Goal: Task Accomplishment & Management: Manage account settings

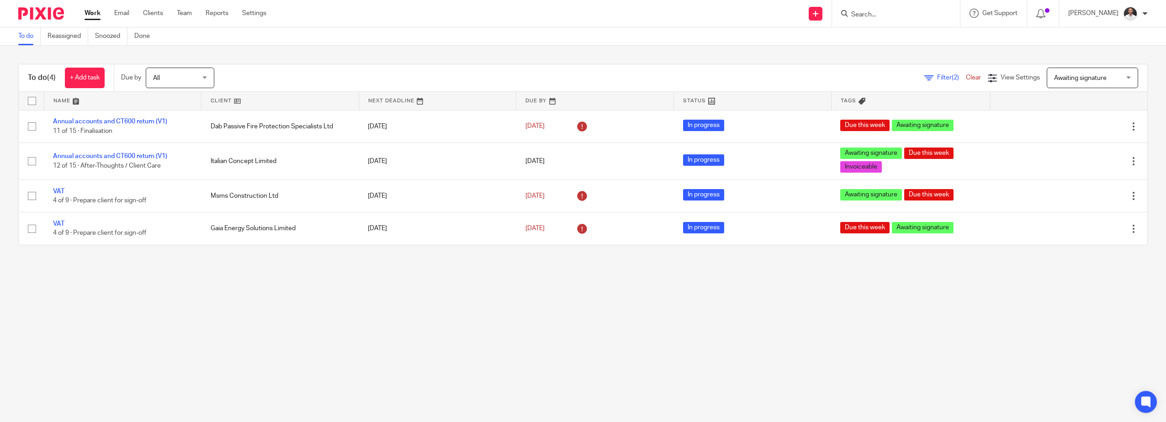
click at [901, 18] on input "Search" at bounding box center [891, 15] width 82 height 8
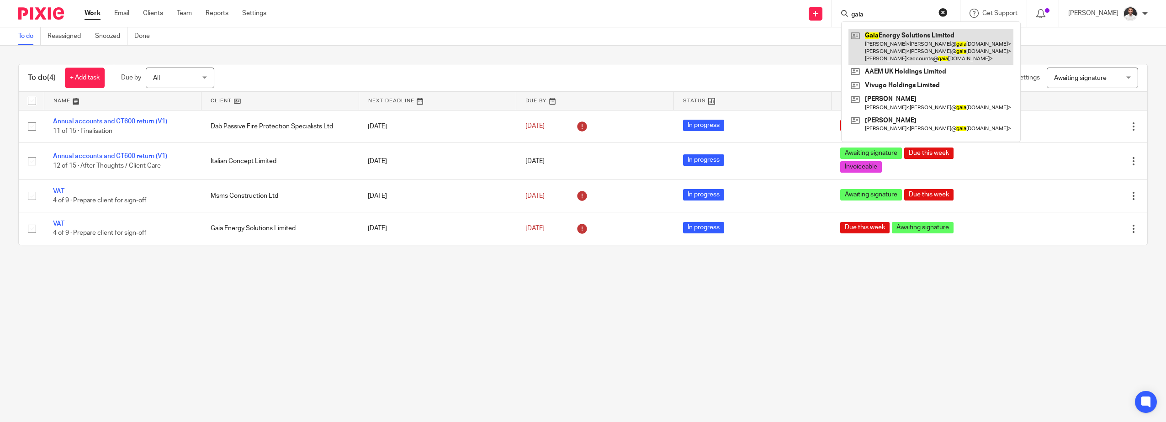
type input "gaia"
click at [919, 53] on link at bounding box center [930, 47] width 165 height 36
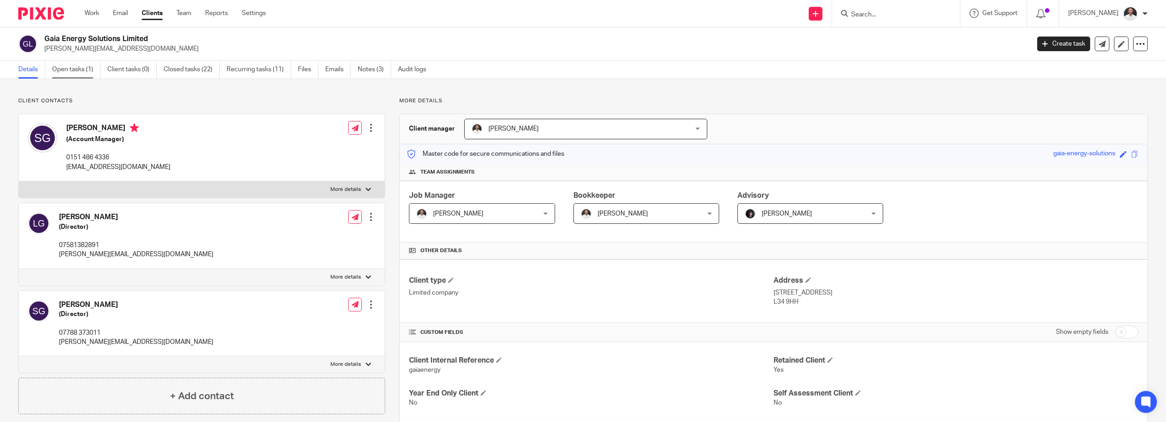
click at [77, 73] on link "Open tasks (1)" at bounding box center [76, 70] width 48 height 18
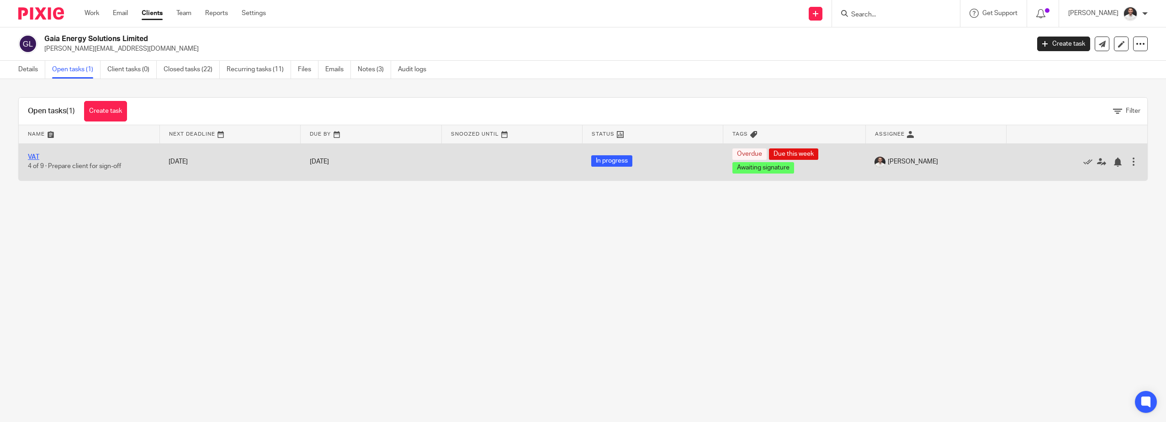
click at [36, 157] on link "VAT" at bounding box center [33, 157] width 11 height 6
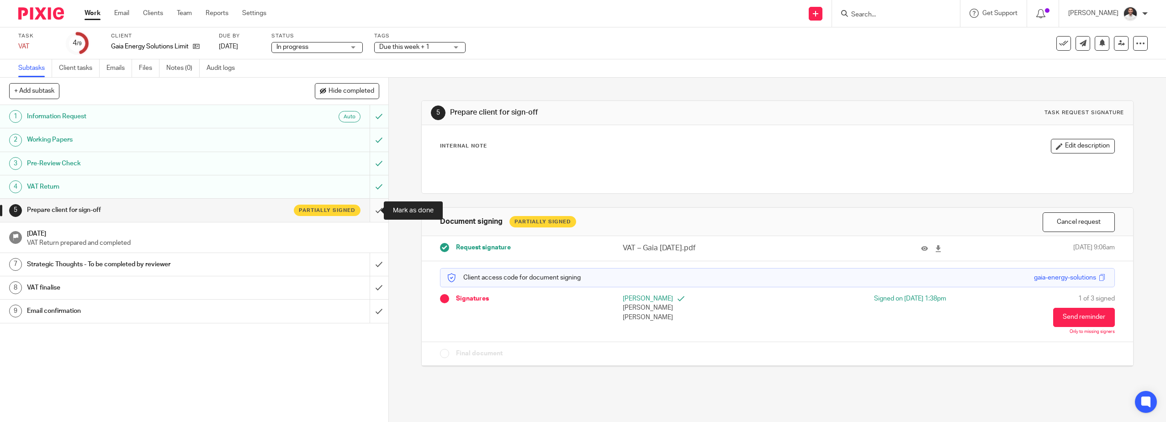
click at [372, 213] on input "submit" at bounding box center [194, 210] width 388 height 23
click at [212, 265] on h1 "Strategic Thoughts - To be completed by reviewer" at bounding box center [138, 265] width 222 height 14
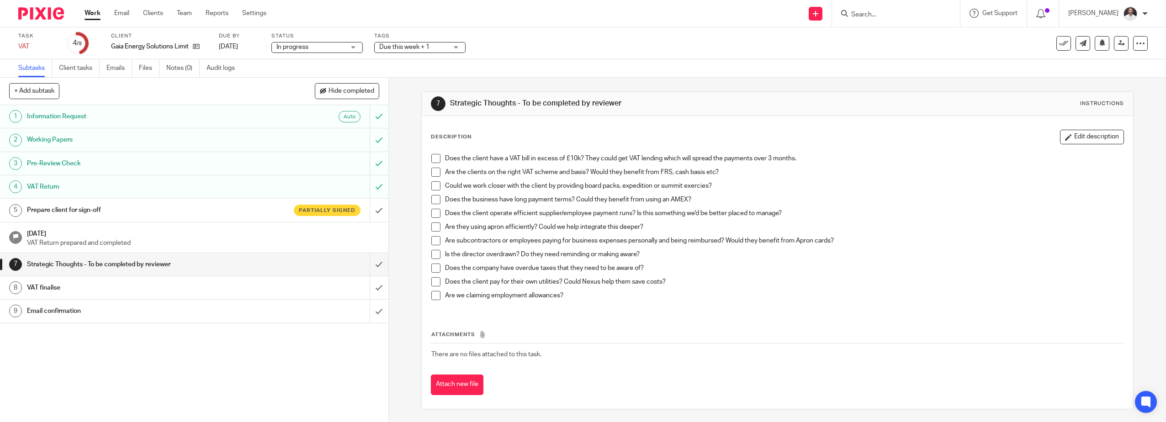
click at [434, 158] on span at bounding box center [435, 158] width 9 height 9
click at [434, 173] on span at bounding box center [435, 172] width 9 height 9
click at [433, 185] on span at bounding box center [435, 185] width 9 height 9
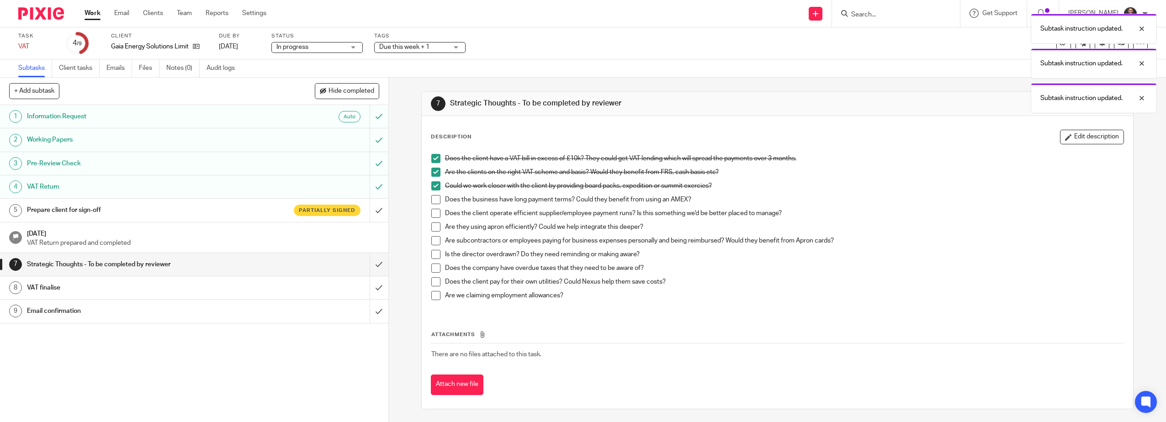
click at [433, 201] on span at bounding box center [435, 199] width 9 height 9
click at [434, 231] on span at bounding box center [435, 226] width 9 height 9
click at [435, 216] on span at bounding box center [435, 213] width 9 height 9
click at [433, 245] on li "Are subcontractors or employees paying for business expenses personally and bei…" at bounding box center [777, 243] width 693 height 14
click at [435, 257] on span at bounding box center [435, 254] width 9 height 9
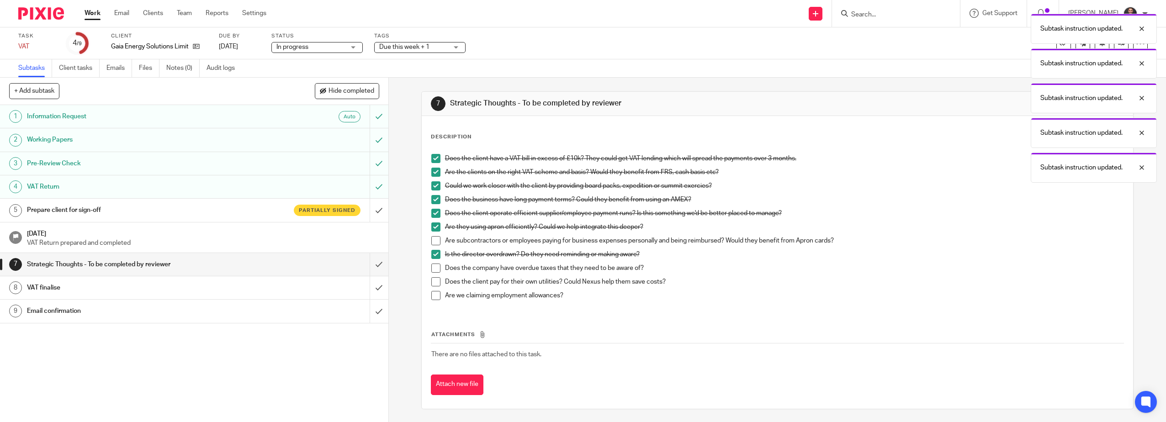
click at [435, 239] on span at bounding box center [435, 240] width 9 height 9
click at [433, 266] on span at bounding box center [435, 268] width 9 height 9
click at [432, 283] on span at bounding box center [435, 281] width 9 height 9
drag, startPoint x: 434, startPoint y: 296, endPoint x: 428, endPoint y: 295, distance: 6.9
click at [434, 295] on span at bounding box center [435, 295] width 9 height 9
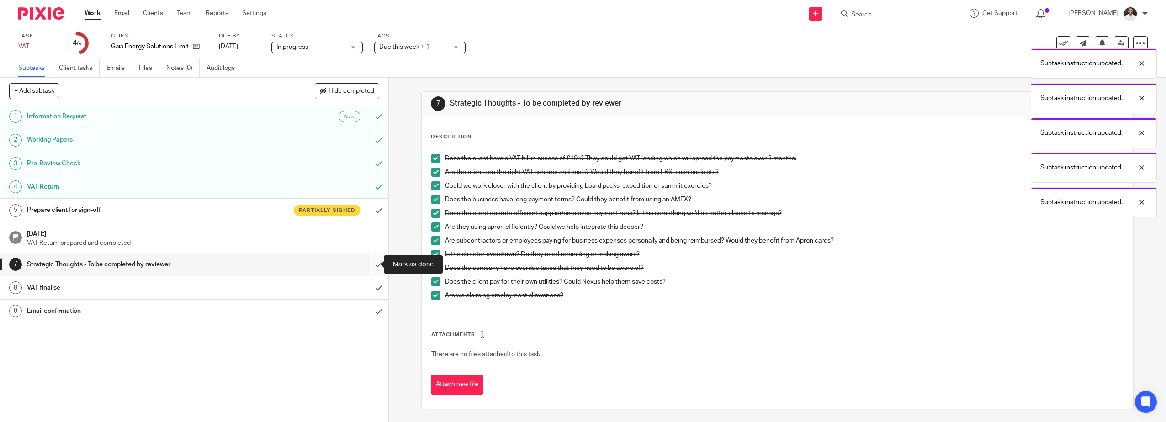
click at [372, 270] on input "submit" at bounding box center [194, 264] width 388 height 23
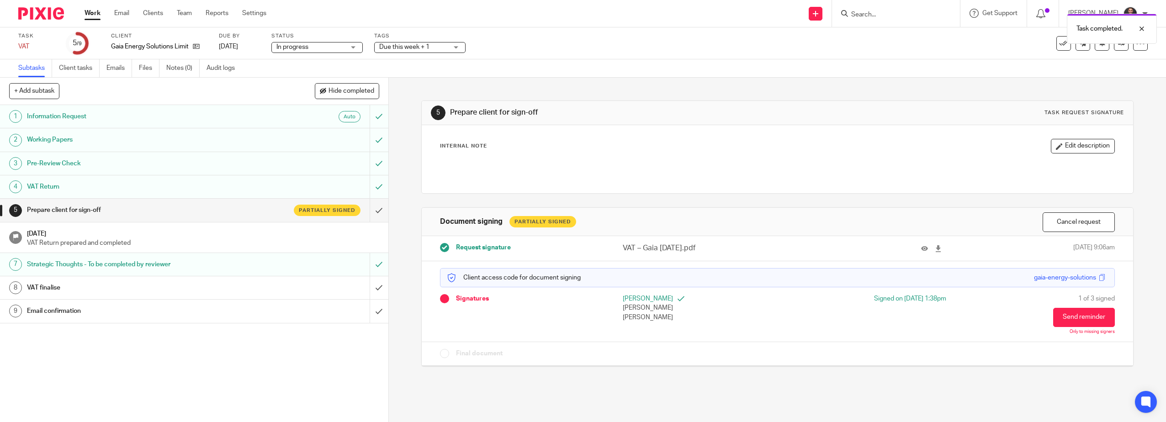
click at [253, 295] on link "8 VAT finalise" at bounding box center [185, 287] width 370 height 23
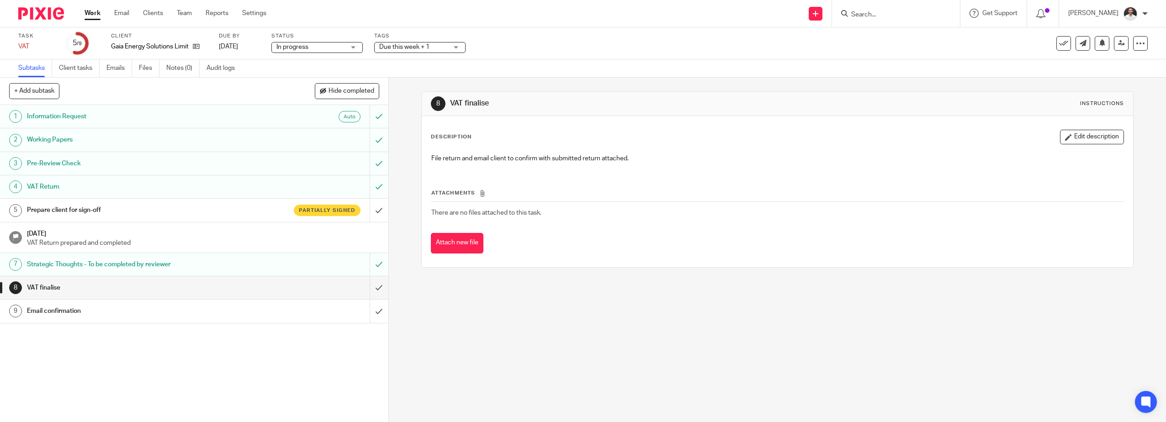
click at [153, 318] on link "9 Email confirmation" at bounding box center [185, 311] width 370 height 23
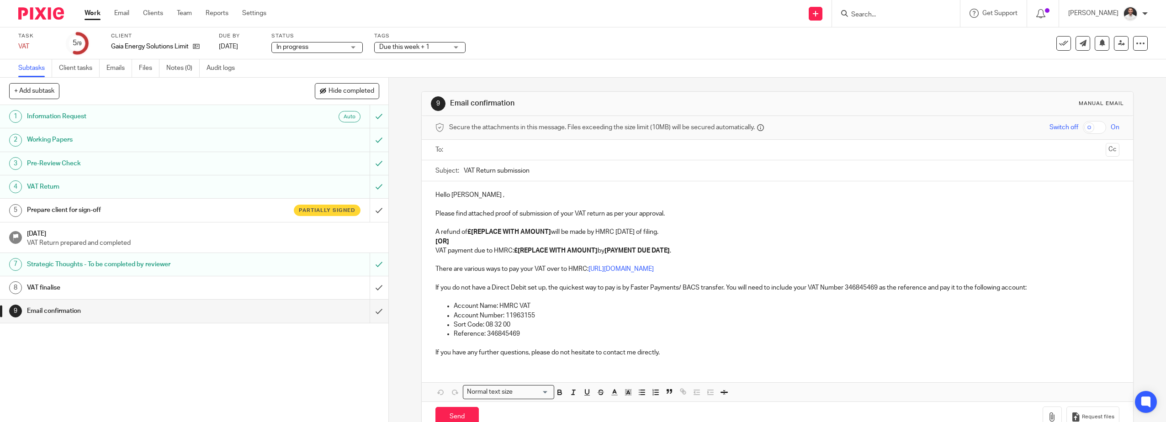
click at [452, 148] on input "text" at bounding box center [777, 150] width 650 height 11
click at [542, 173] on input "VAT Return submission" at bounding box center [792, 173] width 656 height 21
click at [479, 198] on p "Hello Stephanie ," at bounding box center [777, 196] width 684 height 9
click at [467, 197] on p "Hello Stephanie ," at bounding box center [777, 196] width 684 height 9
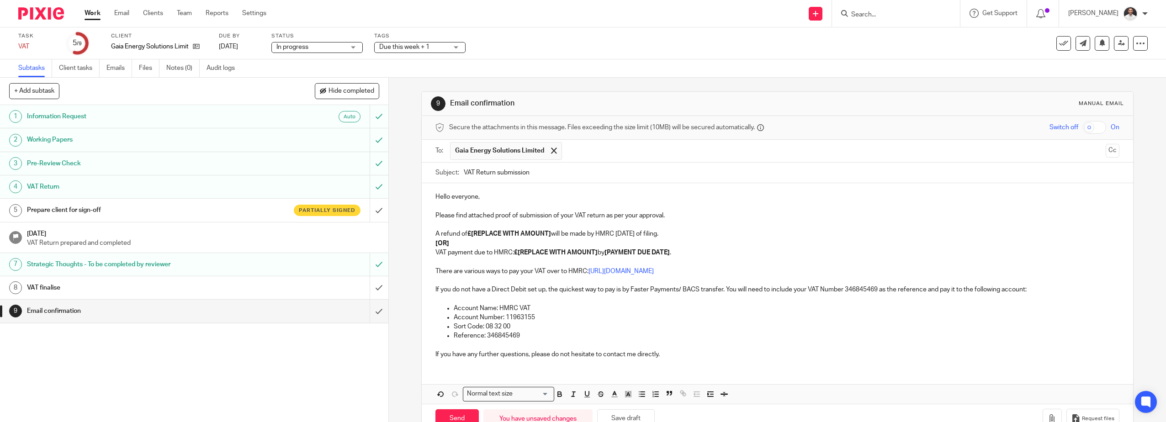
click at [636, 150] on input "text" at bounding box center [833, 151] width 535 height 18
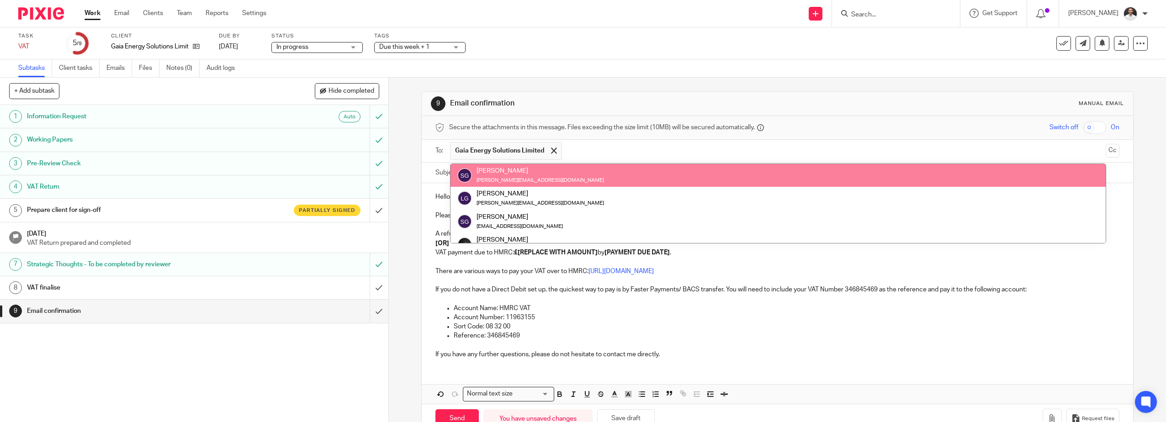
click at [553, 184] on div "Steven Gallagher steven@gaiaenergy.co.uk" at bounding box center [777, 175] width 641 height 18
click at [565, 180] on div "Steven Gallagher steven@gaiaenergy.co.uk" at bounding box center [777, 175] width 641 height 18
click at [493, 183] on div "steven@gaiaenergy.co.uk" at bounding box center [539, 179] width 127 height 9
drag, startPoint x: 493, startPoint y: 183, endPoint x: 501, endPoint y: 196, distance: 15.0
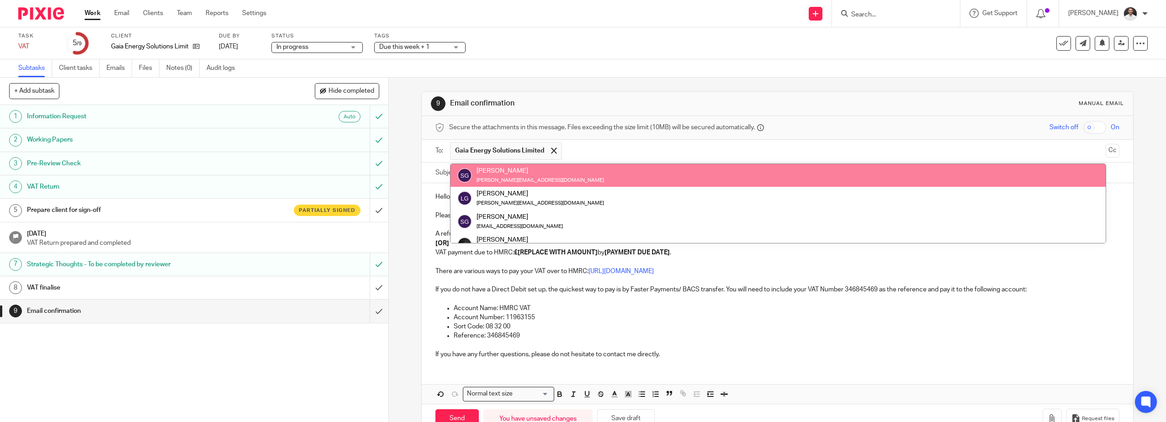
click at [491, 197] on div "Liam Gray" at bounding box center [539, 193] width 127 height 9
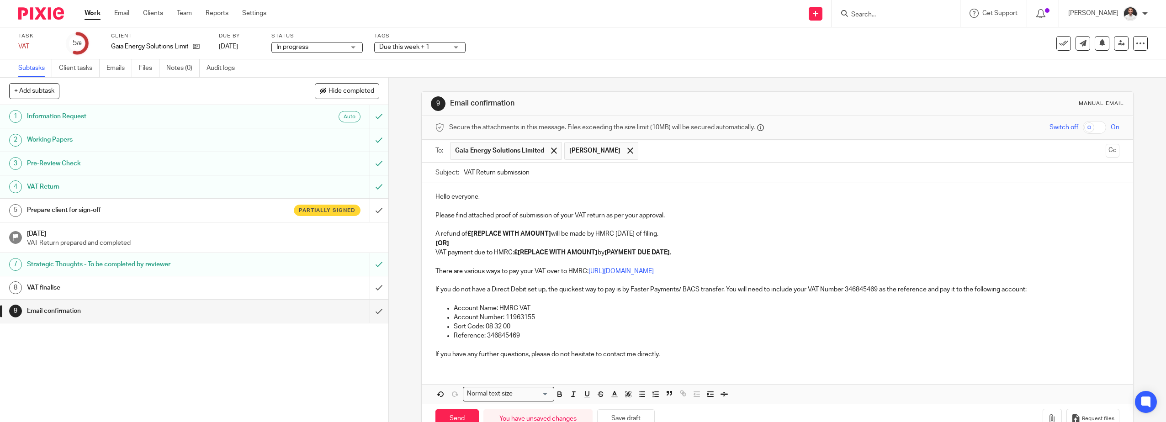
click at [643, 155] on input "text" at bounding box center [872, 151] width 459 height 18
click at [492, 147] on span "Gaia Energy Solutions Limited" at bounding box center [499, 150] width 89 height 9
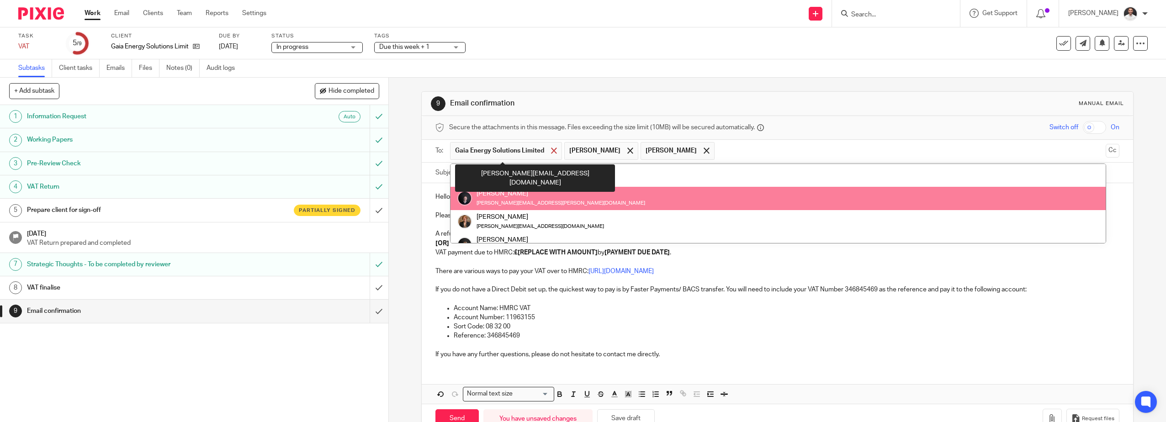
click at [551, 150] on span at bounding box center [554, 151] width 6 height 6
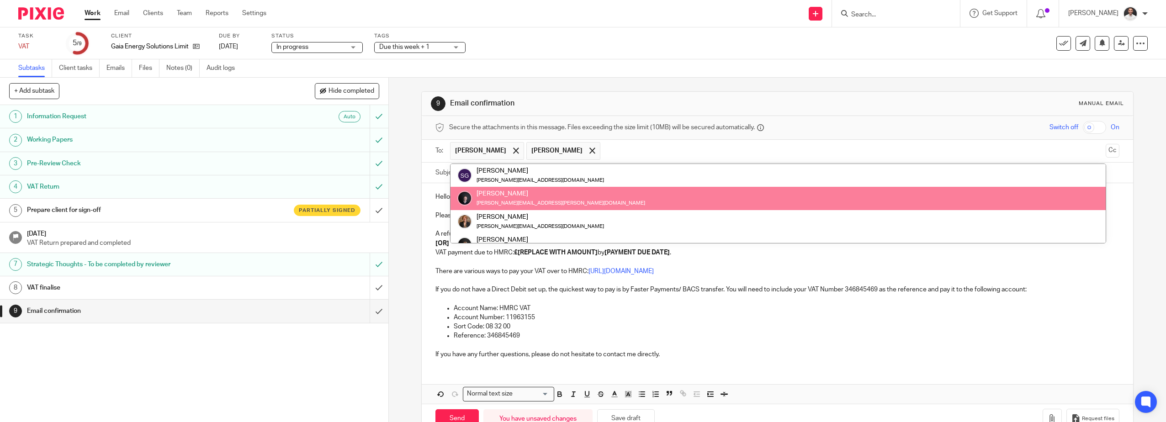
click at [605, 151] on input "text" at bounding box center [853, 151] width 497 height 18
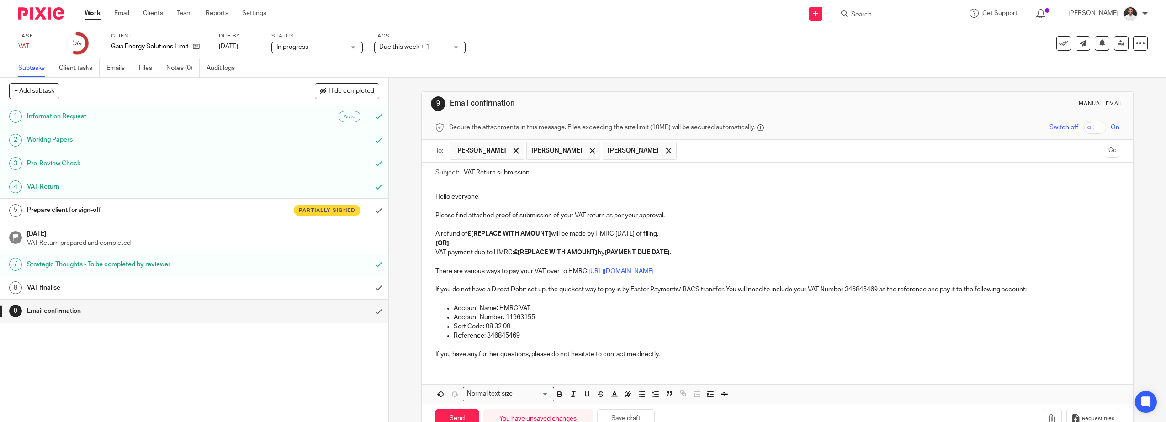
click at [542, 150] on span "[PERSON_NAME]" at bounding box center [556, 150] width 51 height 9
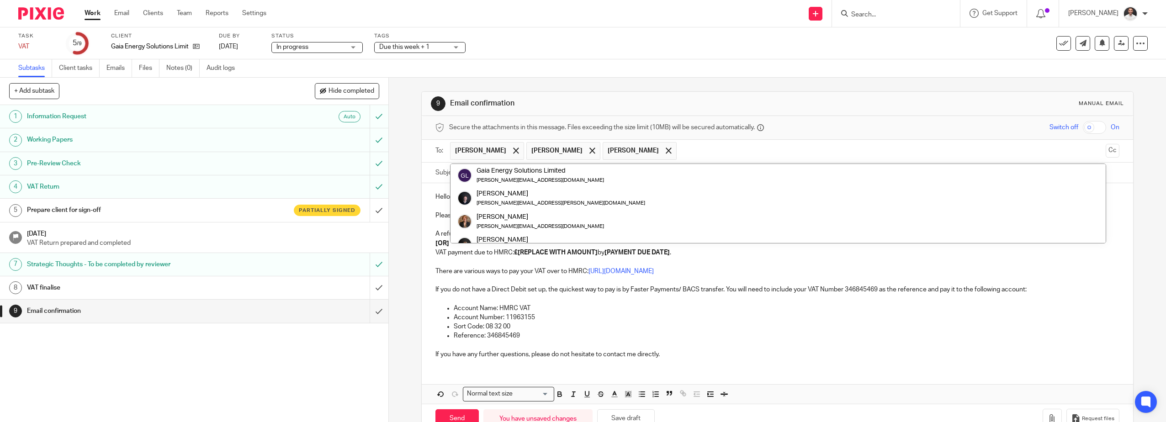
scroll to position [46, 0]
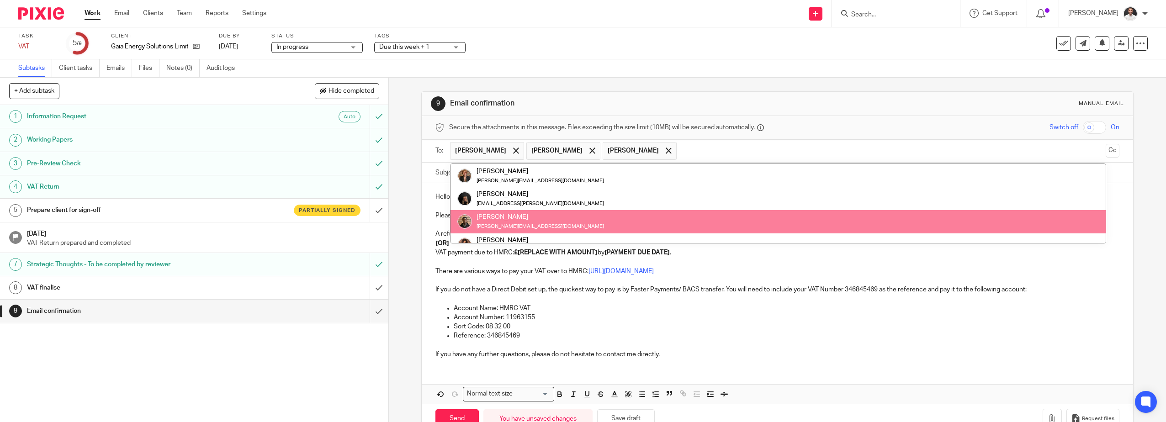
click at [838, 353] on p "If you have any further questions, please do not hesitate to contact me directl…" at bounding box center [777, 354] width 684 height 9
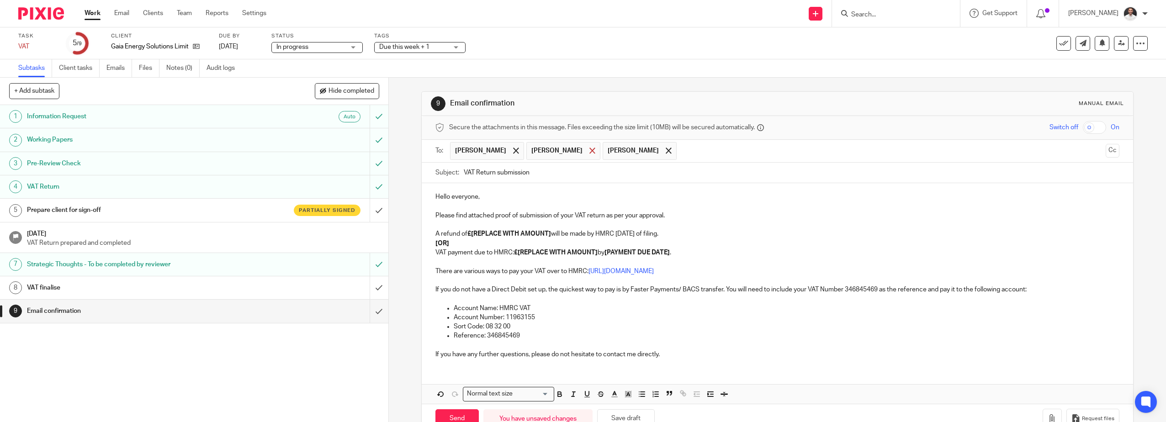
click at [589, 150] on span at bounding box center [592, 151] width 6 height 6
click at [513, 148] on span at bounding box center [516, 151] width 6 height 6
click at [574, 151] on input "text" at bounding box center [815, 151] width 573 height 18
click at [629, 152] on input "text" at bounding box center [853, 151] width 497 height 18
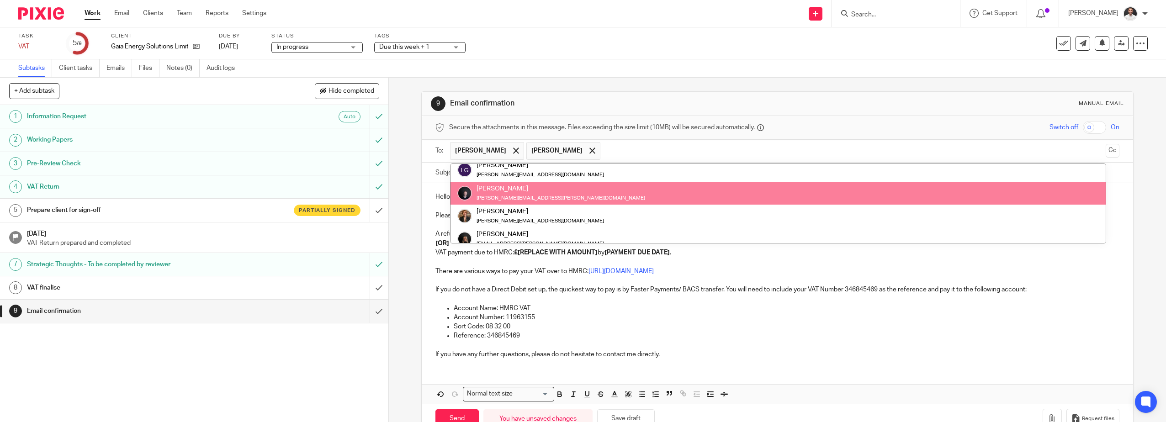
scroll to position [0, 0]
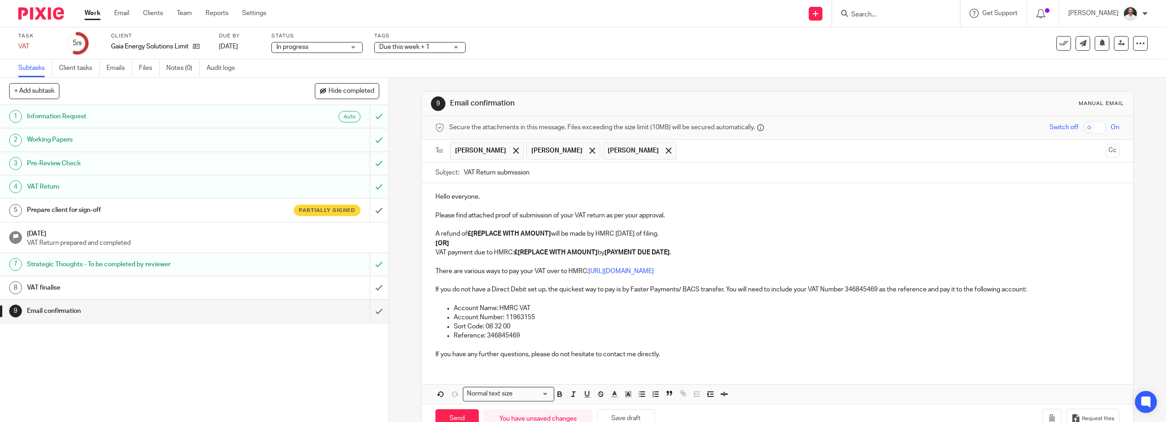
click at [501, 196] on p "Hello everyone," at bounding box center [777, 196] width 684 height 9
drag, startPoint x: 476, startPoint y: 243, endPoint x: 428, endPoint y: 232, distance: 50.0
click at [428, 232] on div "Hello everyone, Please find attached proof of submission of your VAT return as …" at bounding box center [778, 274] width 712 height 183
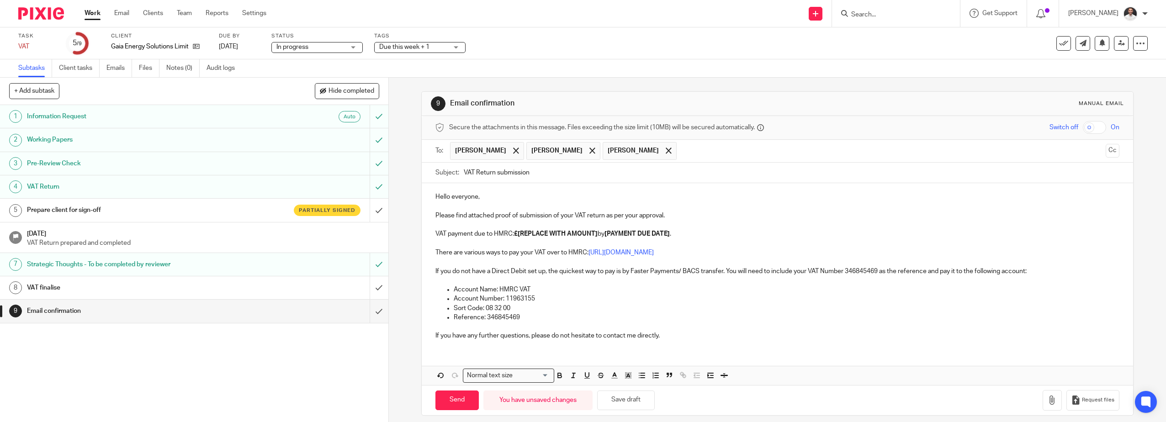
click at [531, 233] on strong "£[REPLACE WITH AMOUNT]" at bounding box center [556, 234] width 84 height 6
click at [519, 233] on strong "£[49,830.94" at bounding box center [531, 234] width 34 height 6
click at [579, 234] on strong "[PAYMENT DUE DATE]" at bounding box center [585, 234] width 65 height 6
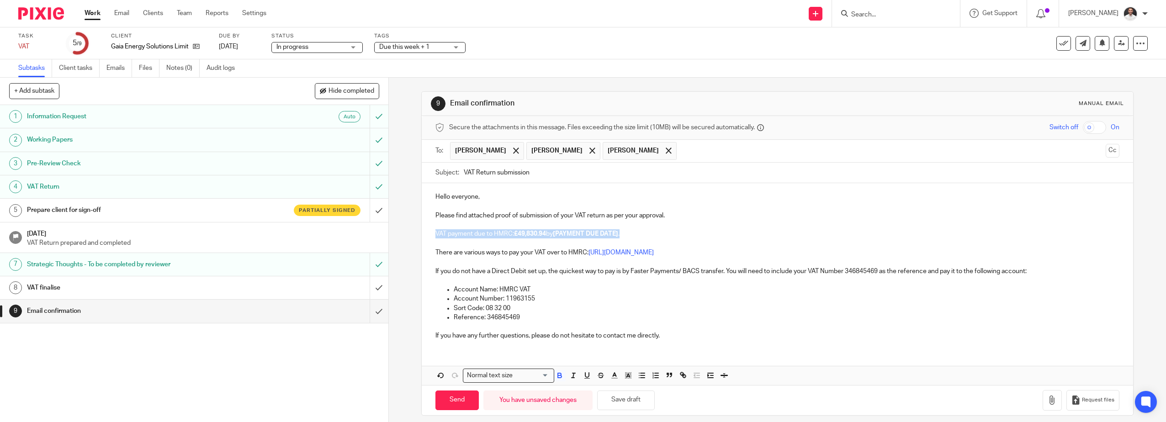
click at [579, 234] on strong "[PAYMENT DUE DATE]" at bounding box center [585, 234] width 65 height 6
click at [564, 223] on p at bounding box center [777, 224] width 684 height 9
drag, startPoint x: 555, startPoint y: 232, endPoint x: 620, endPoint y: 234, distance: 65.4
click at [620, 234] on p "VAT payment due to HMRC: £49,830.94 by [PAYMENT DUE DATE] ." at bounding box center [777, 233] width 684 height 9
click at [629, 280] on p at bounding box center [777, 280] width 684 height 9
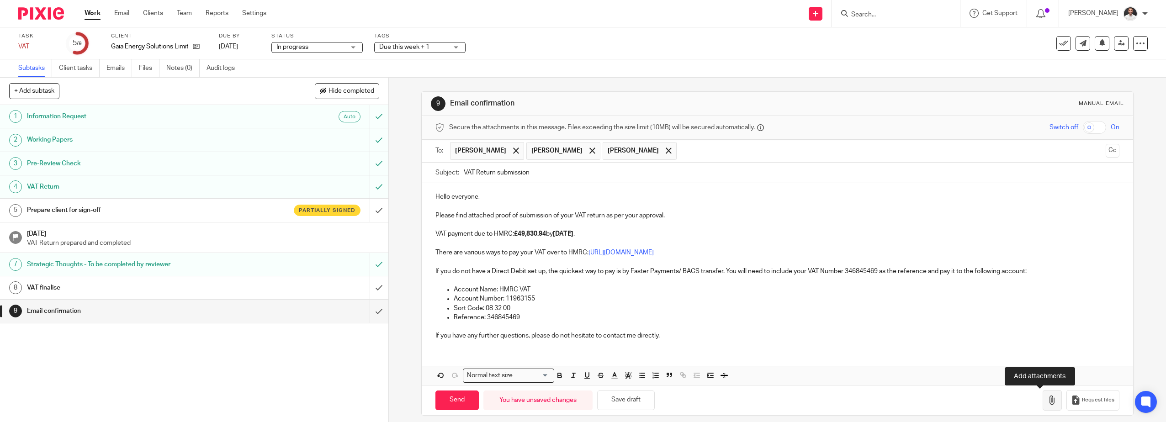
click at [1047, 399] on icon "button" at bounding box center [1051, 400] width 9 height 9
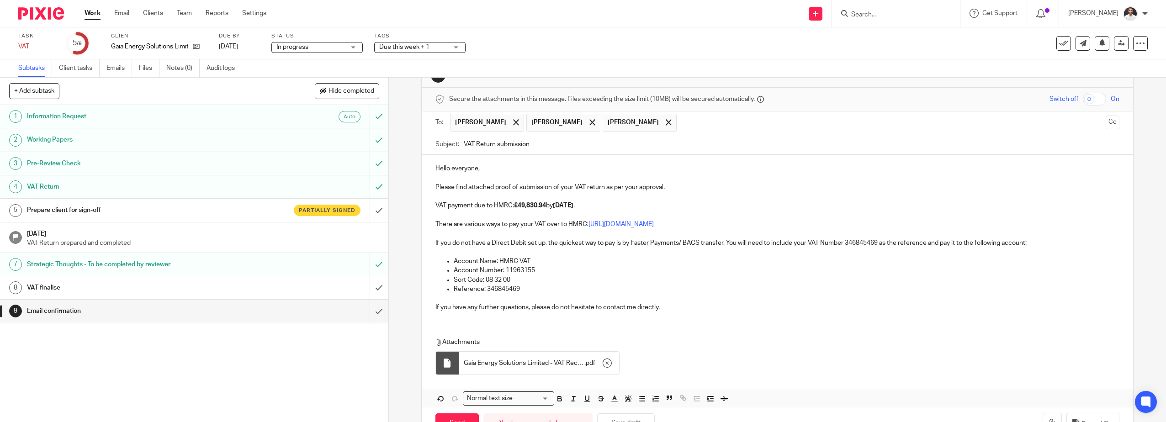
scroll to position [59, 0]
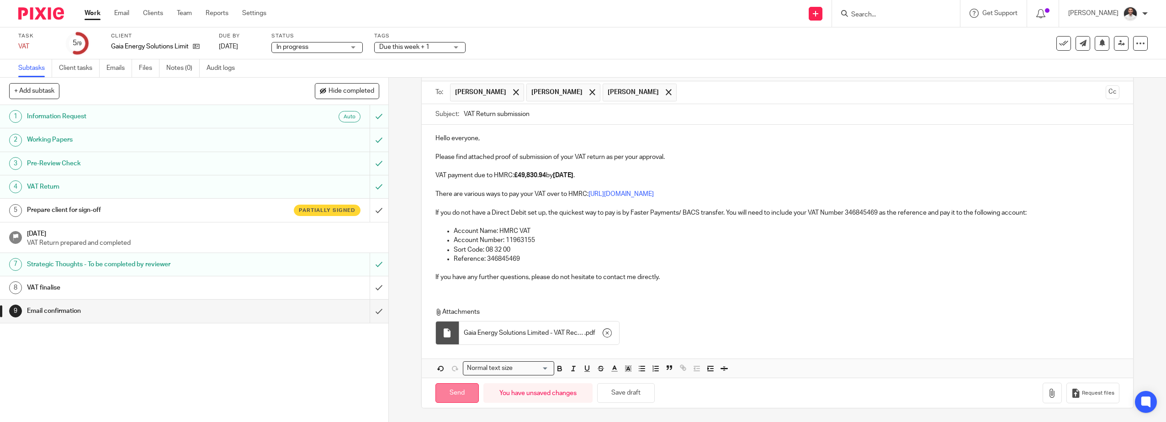
click at [460, 394] on input "Send" at bounding box center [456, 393] width 43 height 20
type input "Sent"
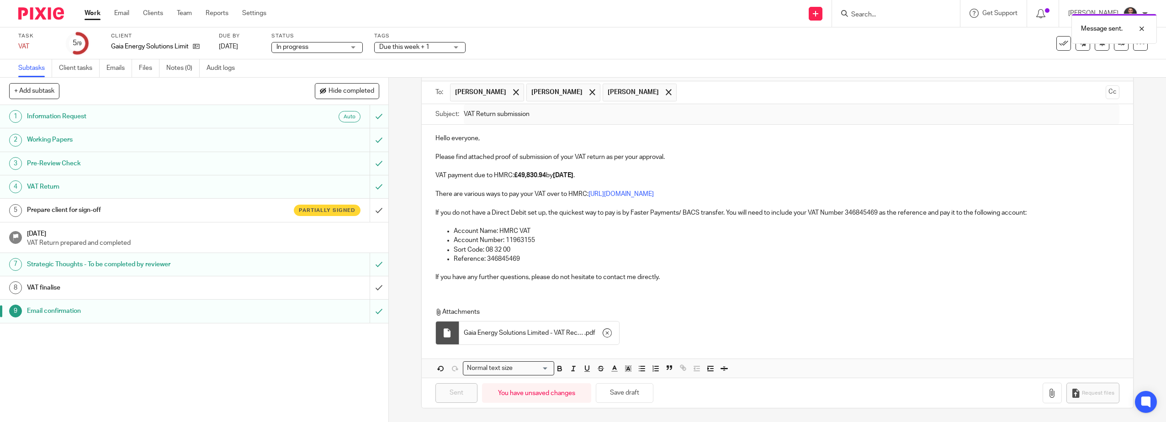
scroll to position [0, 0]
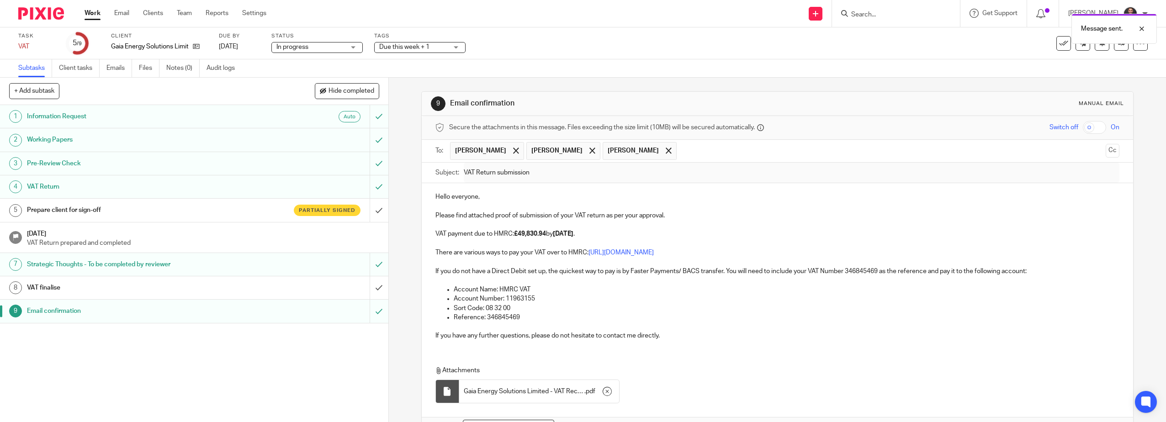
drag, startPoint x: 839, startPoint y: 69, endPoint x: 843, endPoint y: 67, distance: 4.7
click at [841, 70] on div "Subtasks Client tasks Emails Files Notes (0) Audit logs" at bounding box center [583, 68] width 1166 height 18
drag, startPoint x: 840, startPoint y: 375, endPoint x: 985, endPoint y: 328, distance: 152.6
click at [845, 369] on div "Attachments Gaia Energy Solutions Limited - VAT Receipt (1) . pdf" at bounding box center [761, 387] width 652 height 42
drag, startPoint x: 851, startPoint y: 356, endPoint x: 952, endPoint y: 49, distance: 323.4
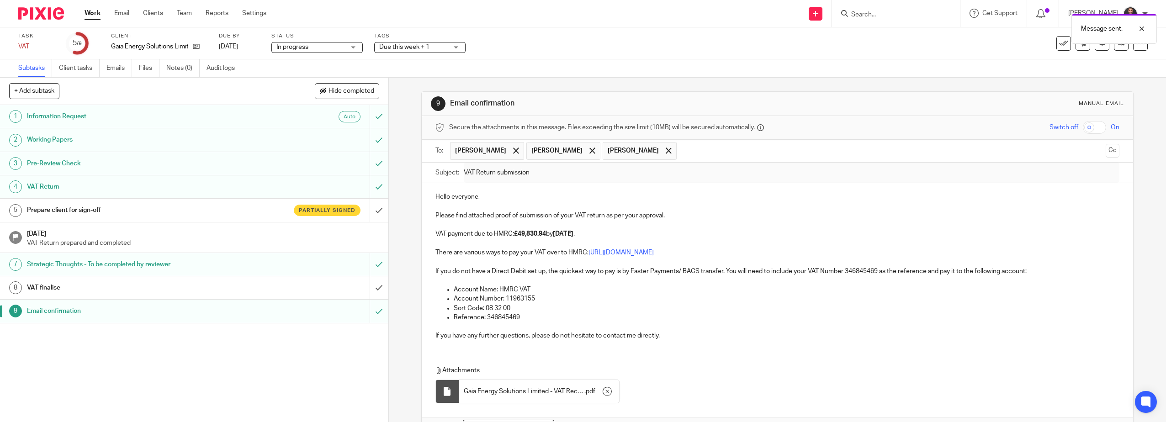
click at [852, 351] on div "Hello everyone, Please find attached proof of submission of your VAT return as …" at bounding box center [778, 309] width 712 height 253
click at [114, 69] on link "Emails" at bounding box center [119, 68] width 26 height 18
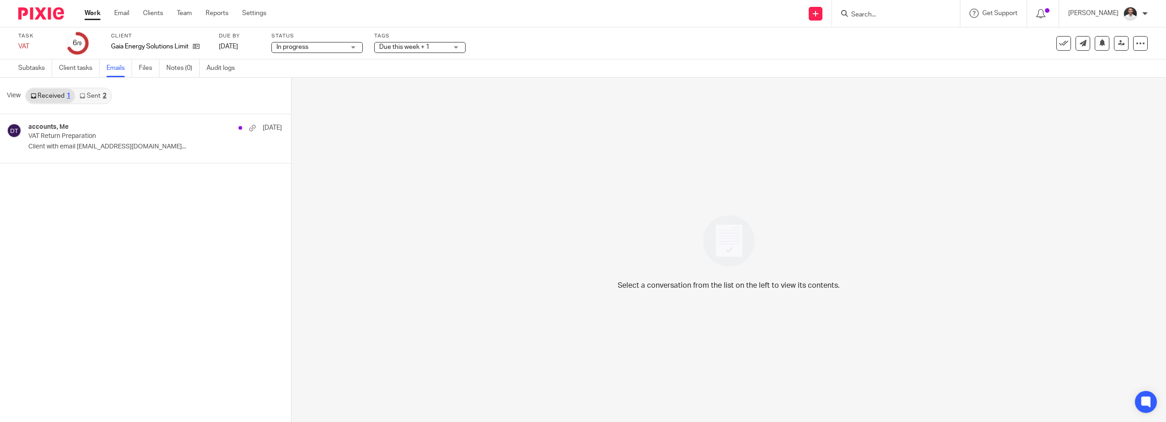
click at [96, 93] on link "Sent 2" at bounding box center [93, 96] width 36 height 15
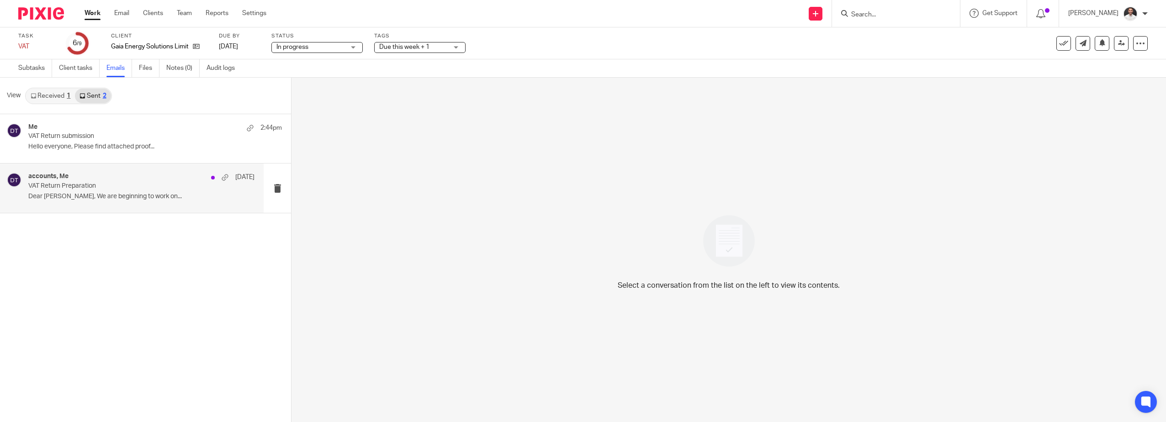
click at [80, 198] on p "Dear Stephanie, We are beginning to work on..." at bounding box center [141, 197] width 226 height 8
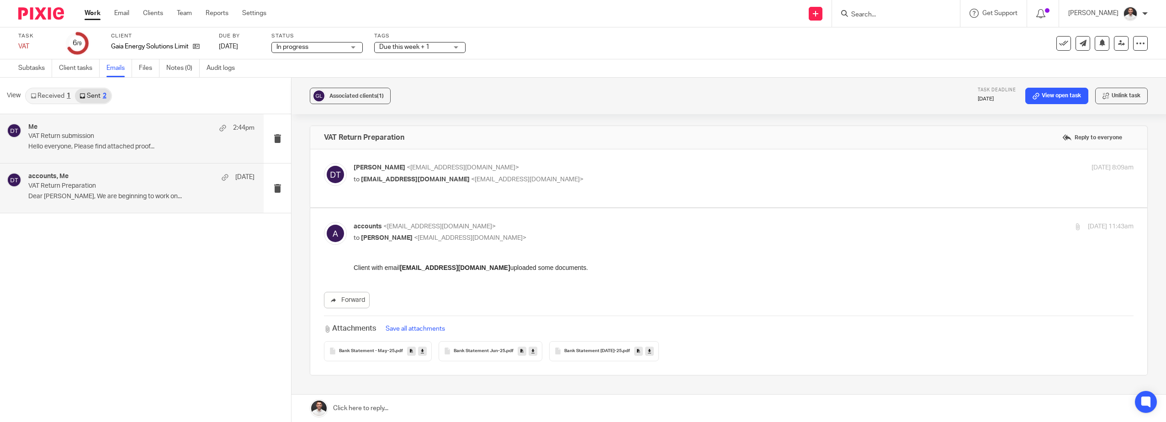
click at [86, 143] on p "Hello everyone, Please find attached proof..." at bounding box center [141, 147] width 226 height 8
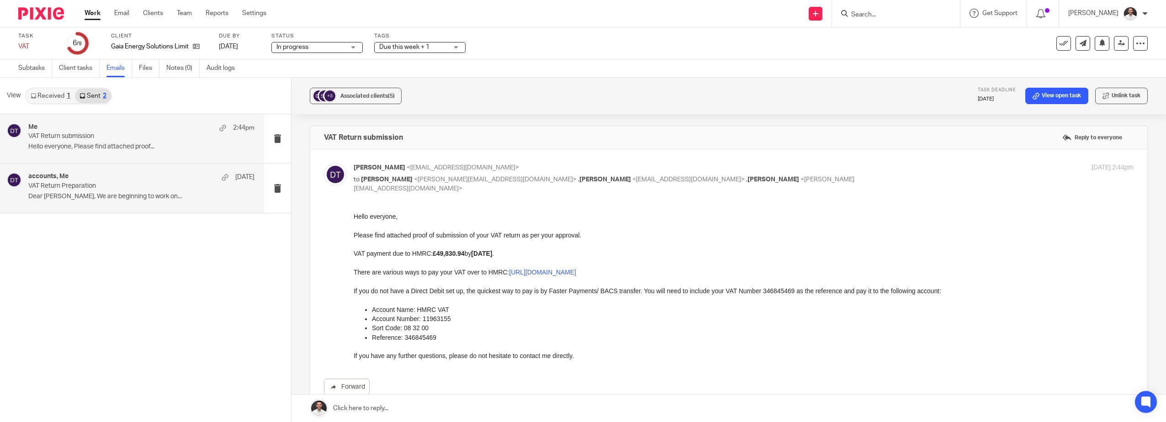
click at [109, 194] on p "Dear Stephanie, We are beginning to work on..." at bounding box center [141, 197] width 226 height 8
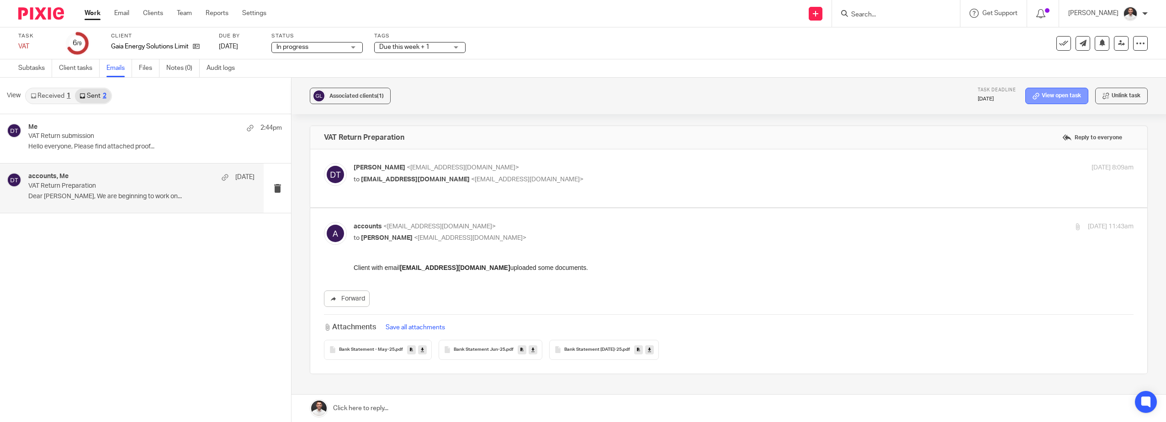
click at [1054, 96] on link "View open task" at bounding box center [1056, 96] width 63 height 16
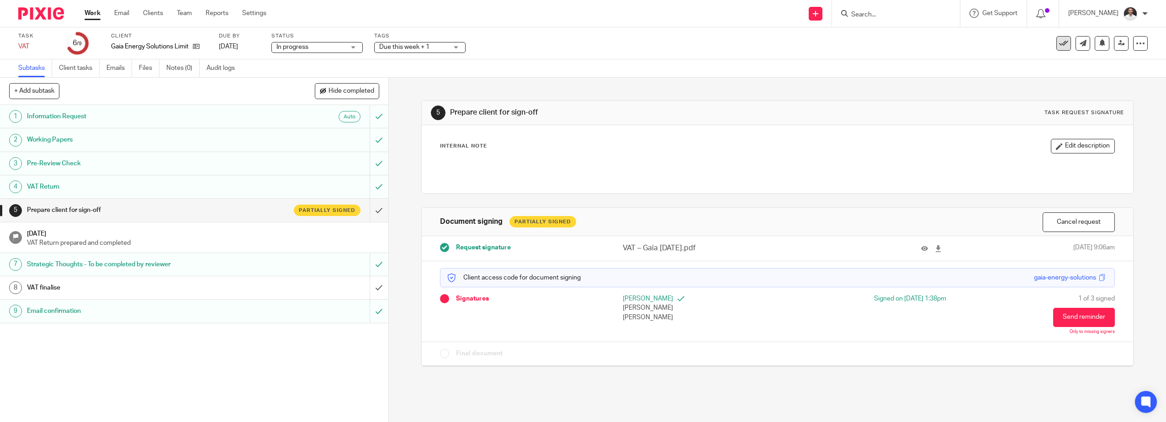
click at [1059, 44] on icon at bounding box center [1063, 43] width 9 height 9
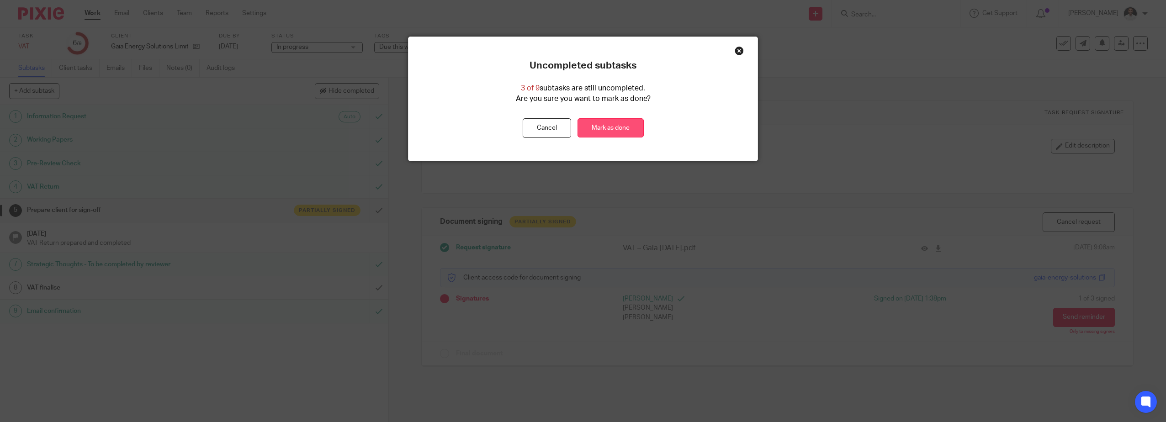
click at [614, 131] on link "Mark as done" at bounding box center [610, 128] width 66 height 20
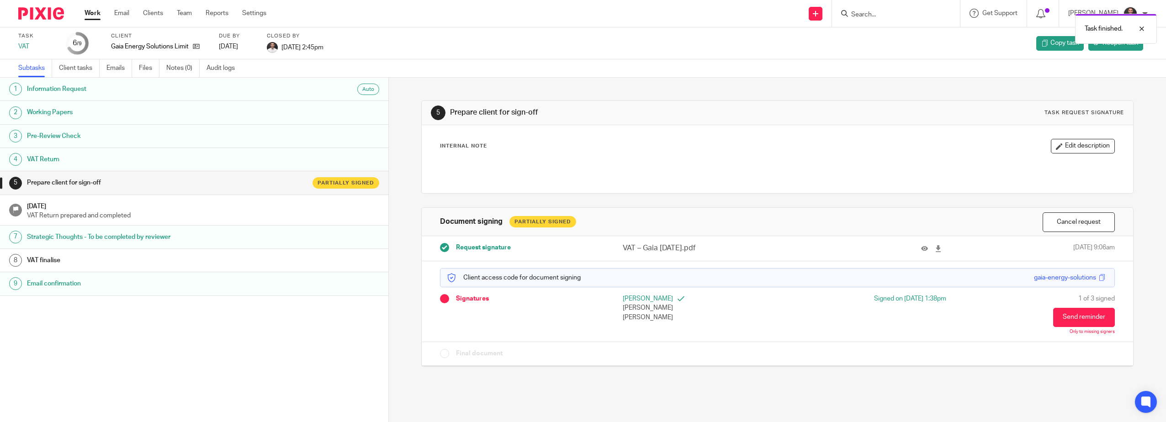
click at [28, 14] on img at bounding box center [41, 13] width 46 height 12
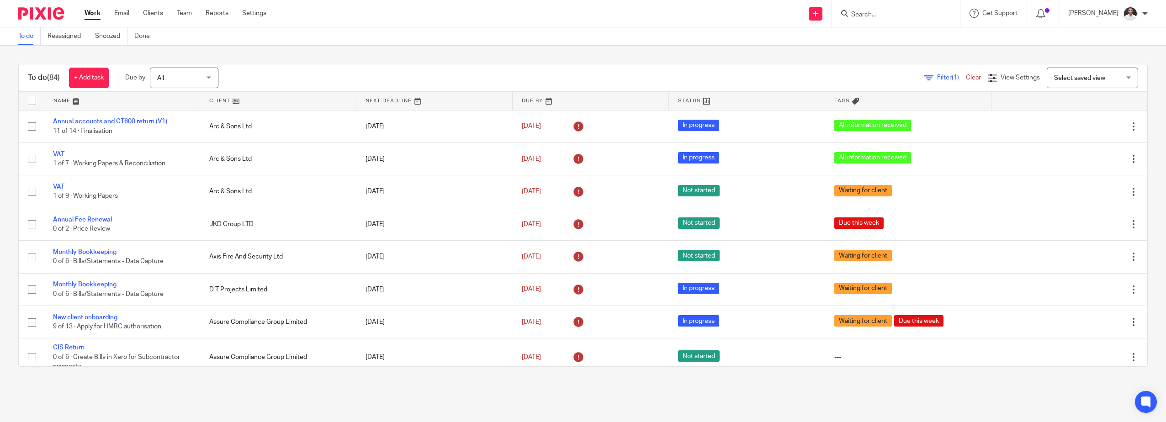
click at [67, 99] on link at bounding box center [122, 101] width 156 height 18
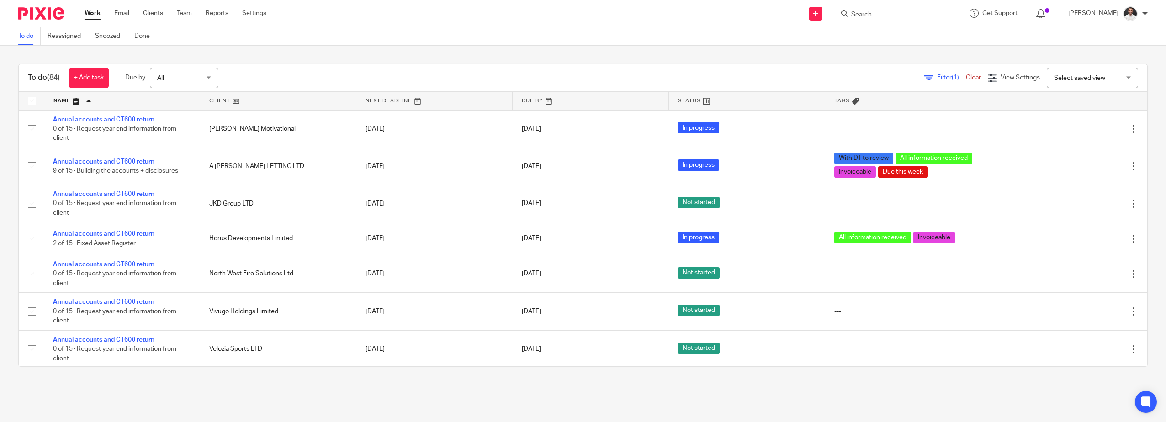
click at [1063, 75] on span "Select saved view" at bounding box center [1079, 78] width 51 height 6
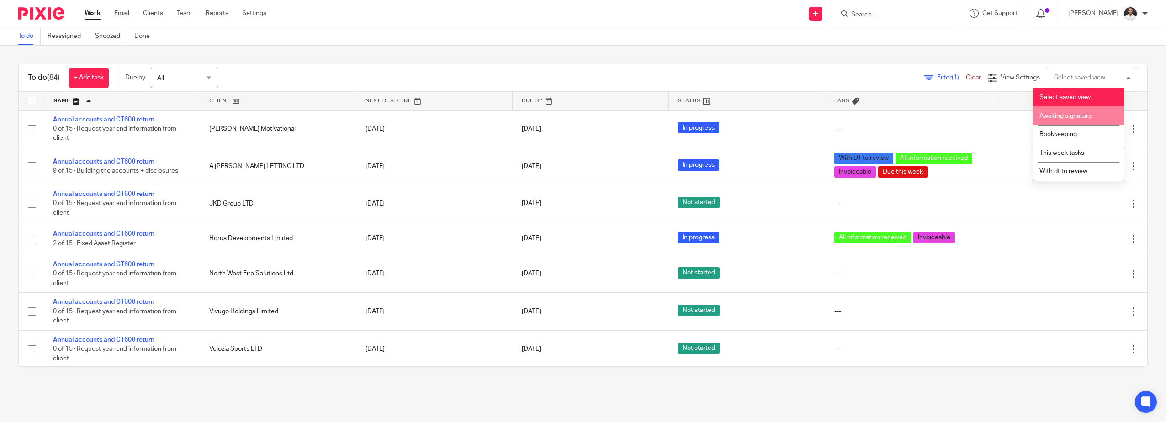
click at [1077, 118] on span "Awaiting signature" at bounding box center [1065, 116] width 53 height 6
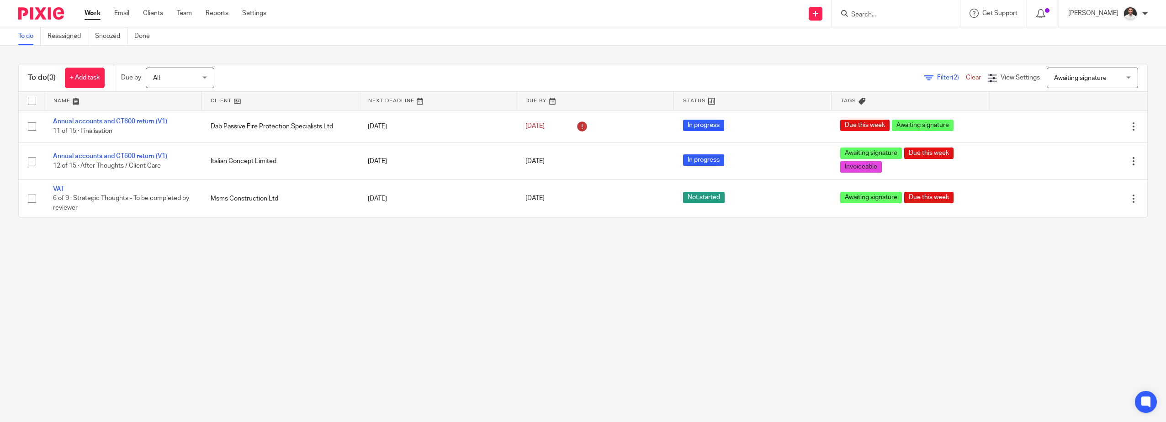
click at [1074, 78] on span "Awaiting signature" at bounding box center [1080, 78] width 53 height 6
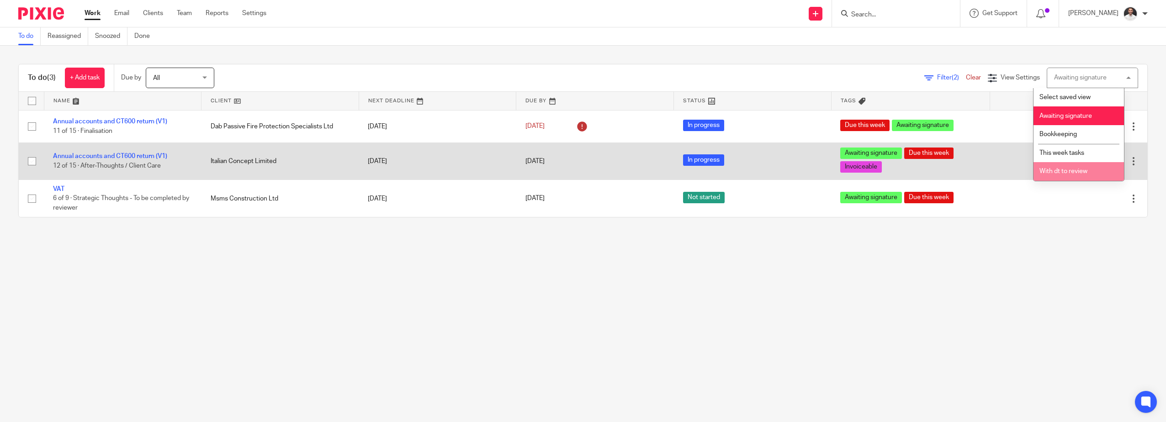
drag, startPoint x: 33, startPoint y: 199, endPoint x: 50, endPoint y: 176, distance: 28.4
click at [34, 199] on input "checkbox" at bounding box center [31, 198] width 17 height 17
checkbox input "true"
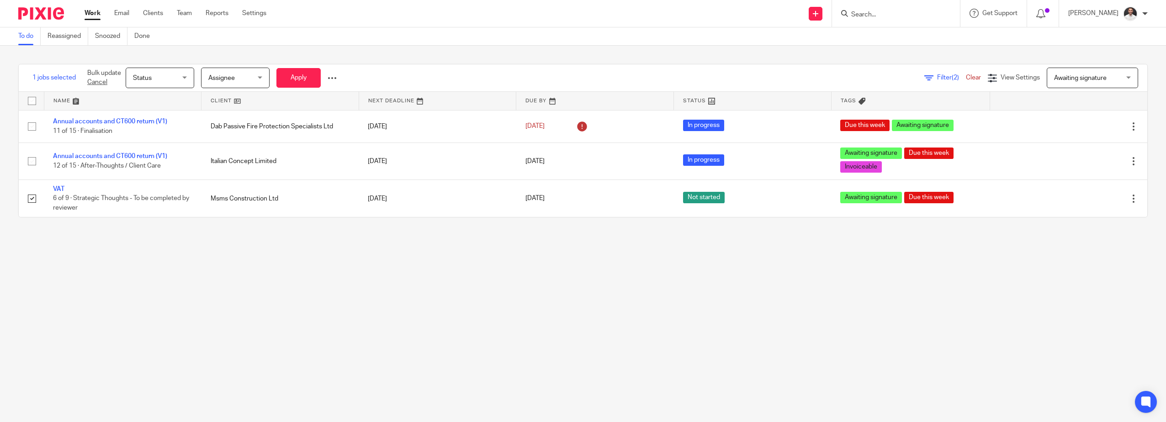
click at [163, 75] on span "Status" at bounding box center [157, 77] width 48 height 19
click at [158, 131] on li "In progress" at bounding box center [161, 134] width 68 height 19
click at [297, 74] on button "Apply" at bounding box center [298, 78] width 44 height 20
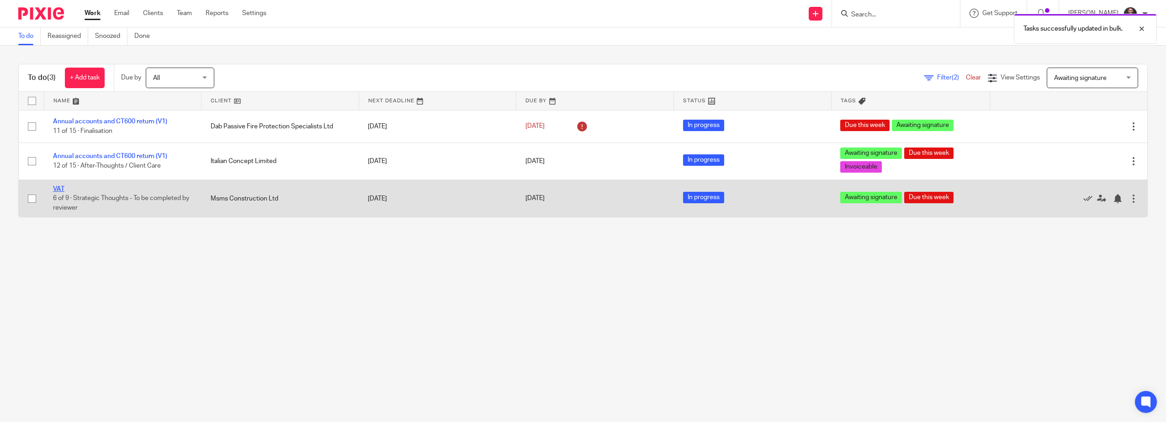
click at [58, 186] on link "VAT" at bounding box center [58, 189] width 11 height 6
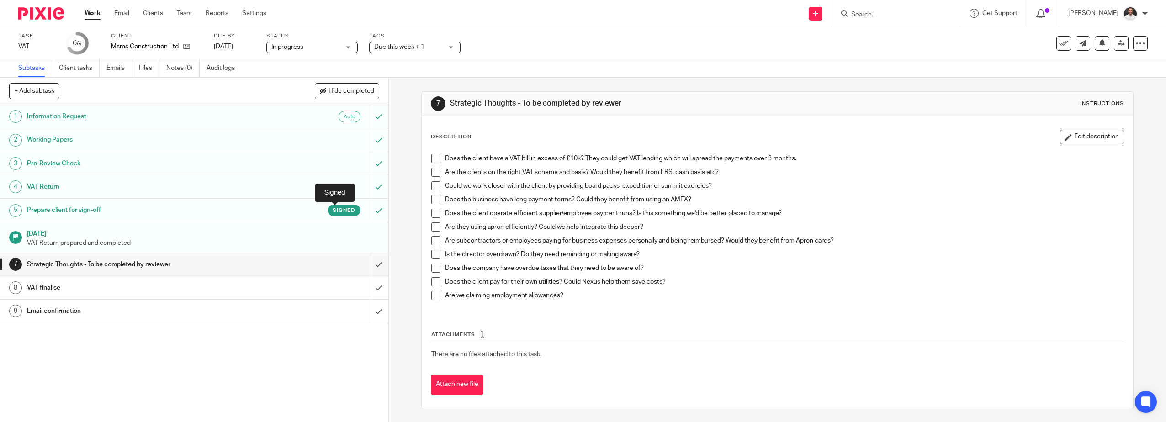
click at [342, 212] on span "Signed" at bounding box center [344, 210] width 23 height 8
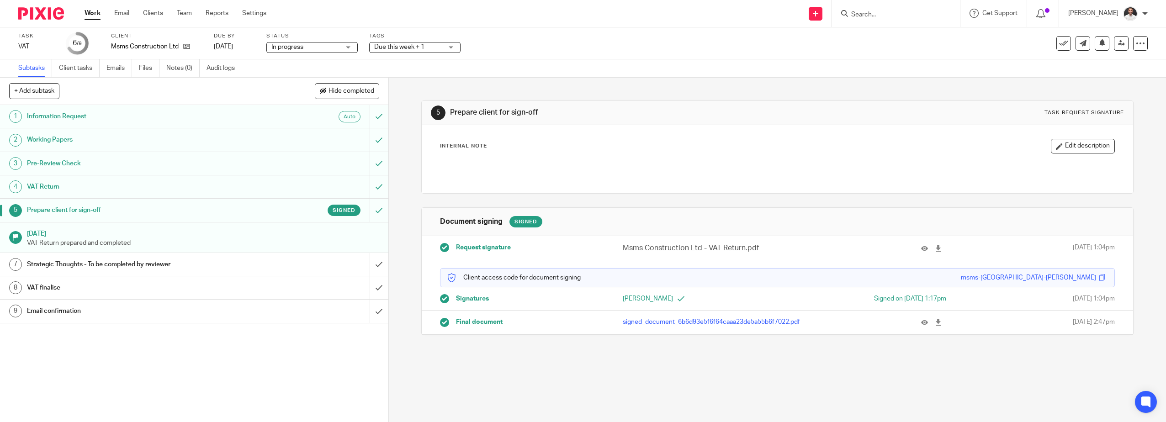
click at [198, 259] on h1 "Strategic Thoughts - To be completed by reviewer" at bounding box center [138, 265] width 222 height 14
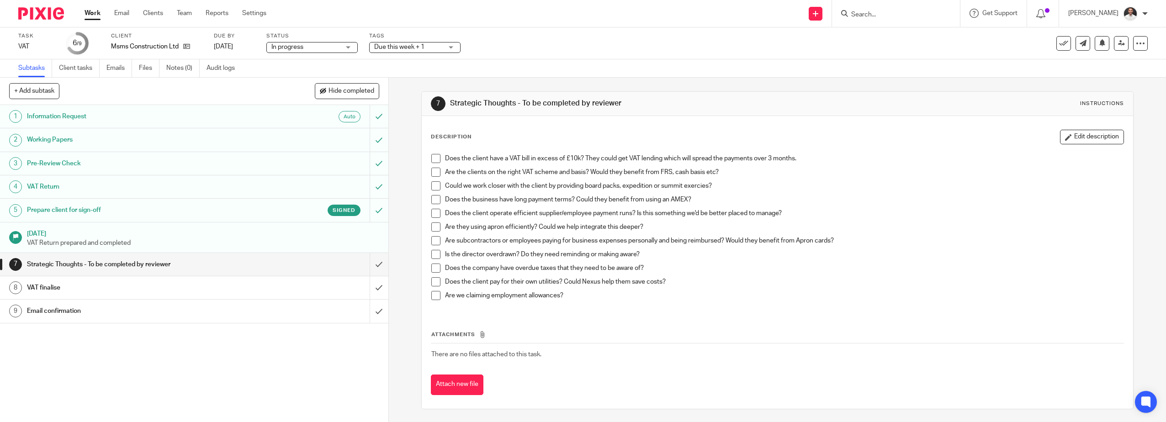
click at [435, 157] on span at bounding box center [435, 158] width 9 height 9
click at [431, 172] on span at bounding box center [435, 172] width 9 height 9
click at [431, 185] on span at bounding box center [435, 185] width 9 height 9
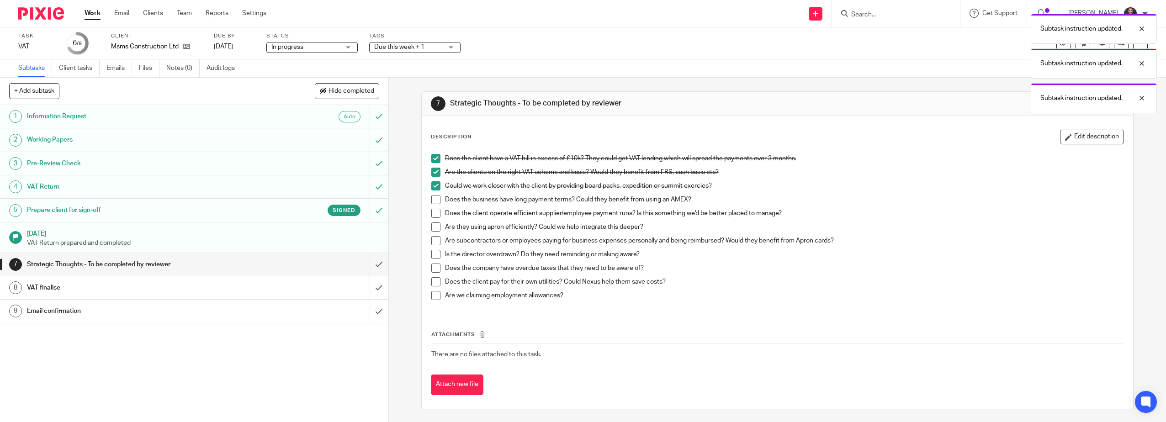
click at [431, 201] on span at bounding box center [435, 199] width 9 height 9
click at [432, 214] on span at bounding box center [435, 213] width 9 height 9
click at [431, 227] on span at bounding box center [435, 226] width 9 height 9
click at [436, 245] on span at bounding box center [435, 240] width 9 height 9
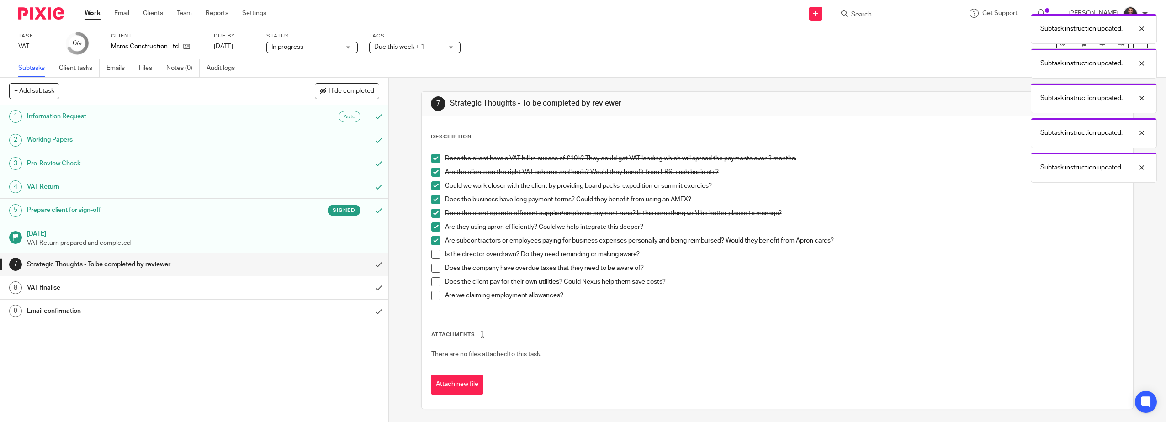
click at [432, 252] on span at bounding box center [435, 254] width 9 height 9
click at [432, 264] on span at bounding box center [435, 268] width 9 height 9
click at [434, 280] on span at bounding box center [435, 281] width 9 height 9
click at [434, 296] on span at bounding box center [435, 295] width 9 height 9
click at [373, 263] on input "submit" at bounding box center [194, 264] width 388 height 23
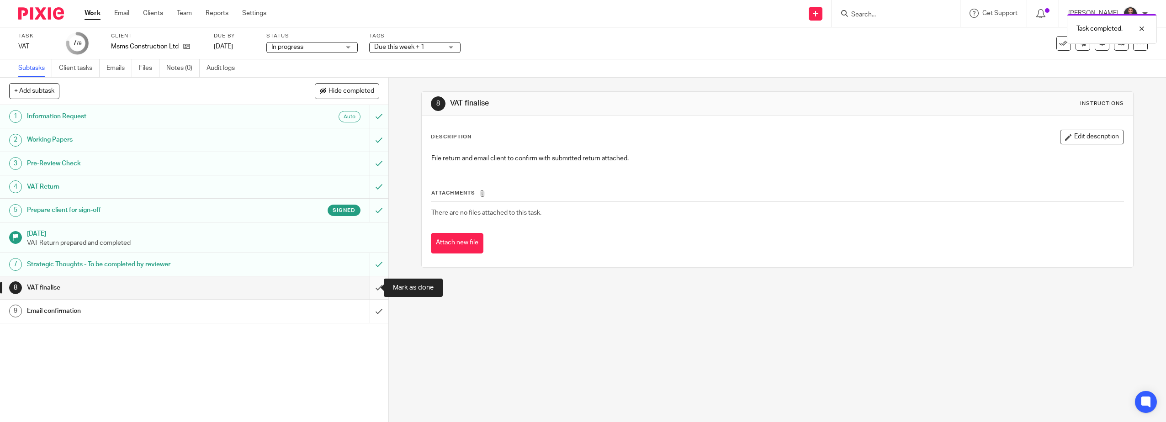
click at [368, 288] on input "submit" at bounding box center [194, 287] width 388 height 23
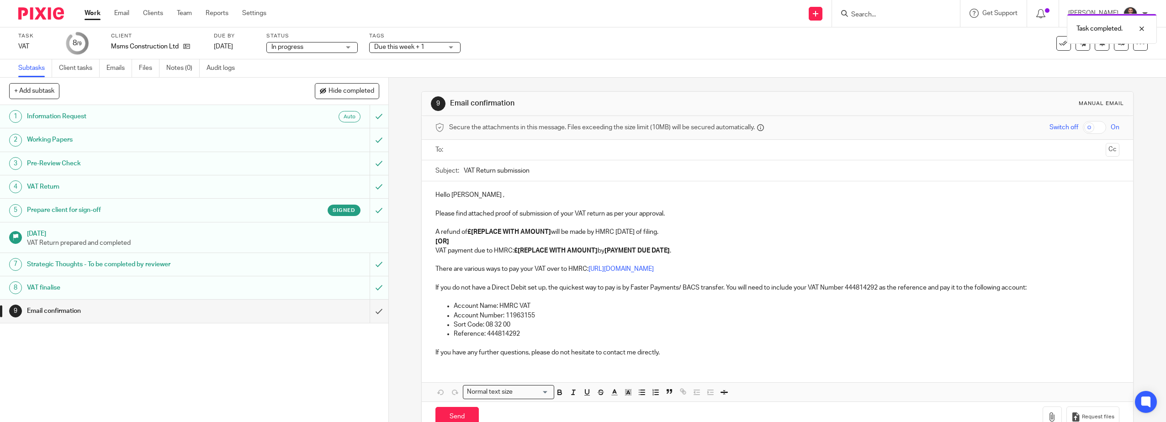
click at [455, 147] on input "text" at bounding box center [777, 150] width 650 height 11
click at [563, 173] on input "VAT Return submission" at bounding box center [792, 173] width 656 height 21
click at [482, 197] on p "Hello Michael ," at bounding box center [777, 196] width 684 height 9
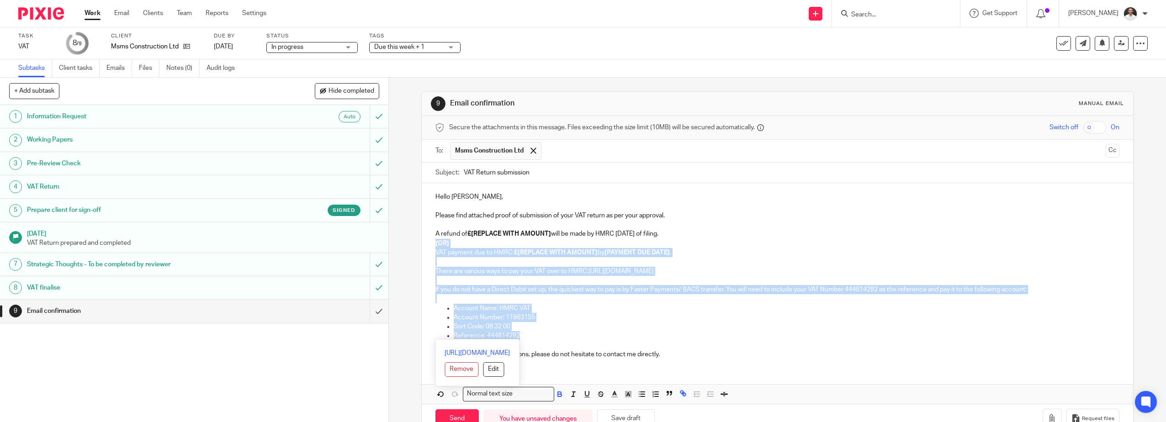
drag, startPoint x: 601, startPoint y: 337, endPoint x: 422, endPoint y: 247, distance: 200.6
click at [422, 247] on div "Hello Michael, Please find attached proof of submission of your VAT return as p…" at bounding box center [778, 274] width 712 height 183
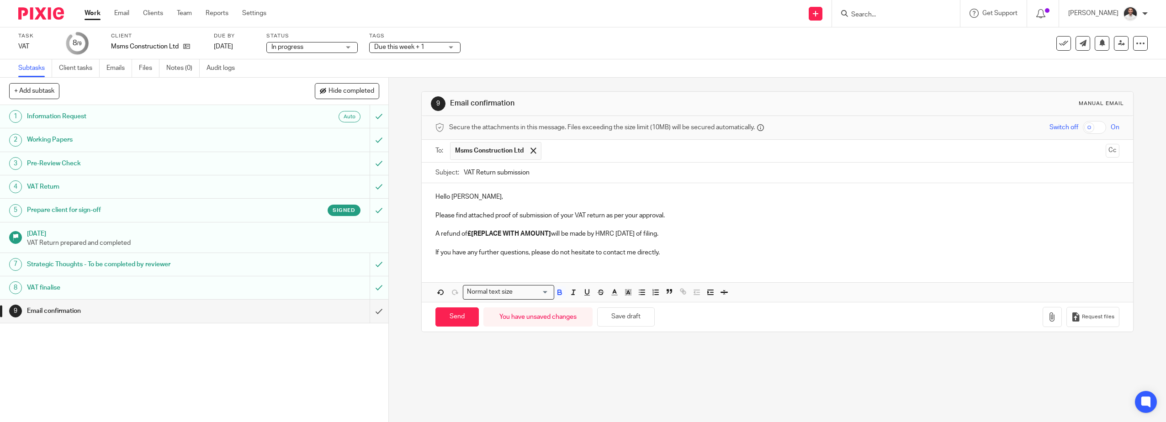
click at [495, 235] on strong "£[REPLACE WITH AMOUNT]" at bounding box center [509, 234] width 84 height 6
click at [1047, 316] on icon "button" at bounding box center [1051, 316] width 9 height 9
click at [1047, 320] on icon "button" at bounding box center [1051, 316] width 9 height 9
click at [1047, 318] on icon "button" at bounding box center [1051, 316] width 9 height 9
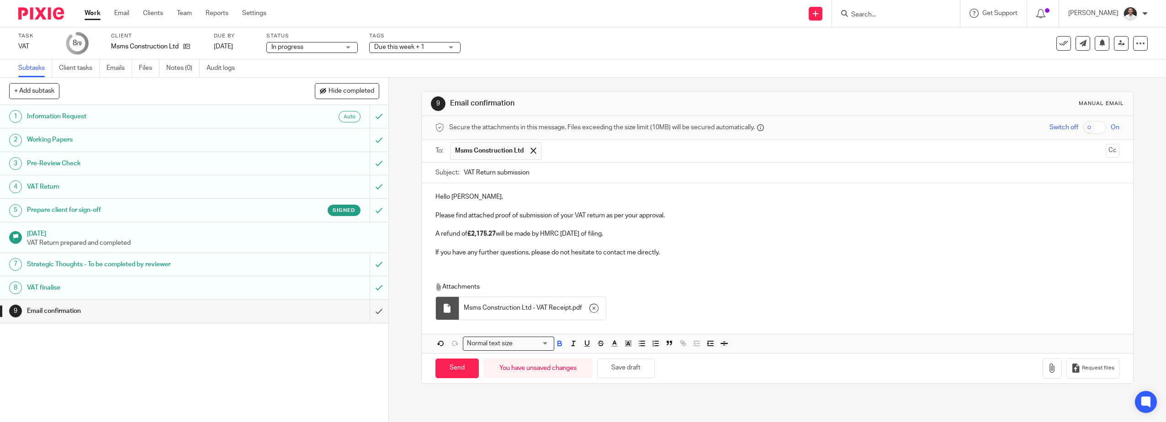
click at [454, 267] on div "Hello Michael, Please find attached proof of submission of your VAT return as p…" at bounding box center [778, 268] width 712 height 170
click at [452, 366] on input "Send" at bounding box center [456, 369] width 43 height 20
type input "Sent"
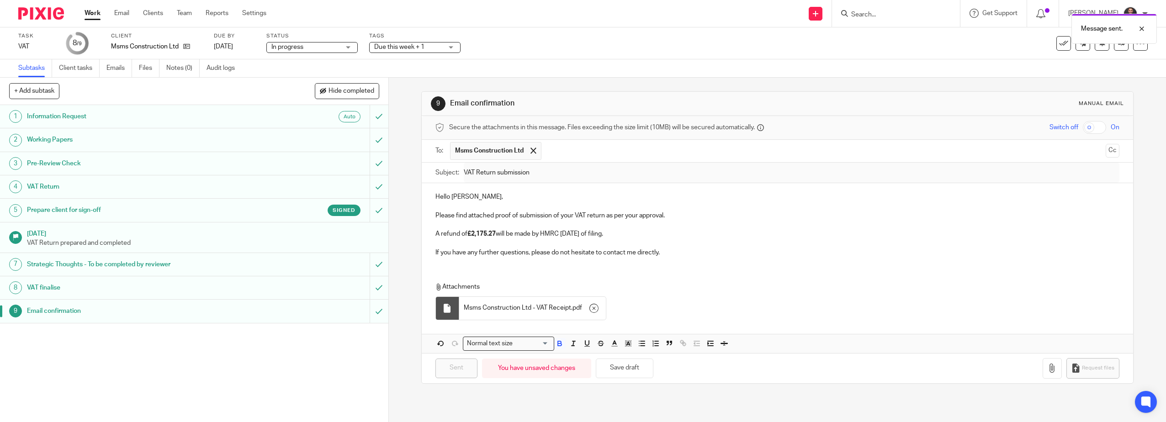
click at [1061, 43] on div "Message sent." at bounding box center [870, 26] width 574 height 35
click at [1059, 46] on icon at bounding box center [1063, 43] width 9 height 9
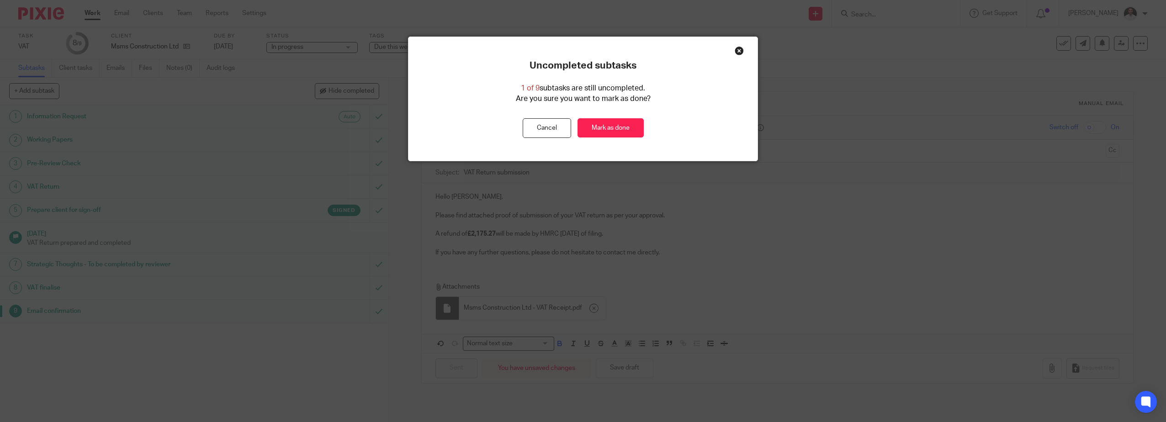
drag, startPoint x: 808, startPoint y: 286, endPoint x: 566, endPoint y: 164, distance: 270.5
click at [801, 286] on div "Uncompleted subtasks 1 of 9 subtasks are still uncompleted. Are you sure you wa…" at bounding box center [583, 211] width 1166 height 422
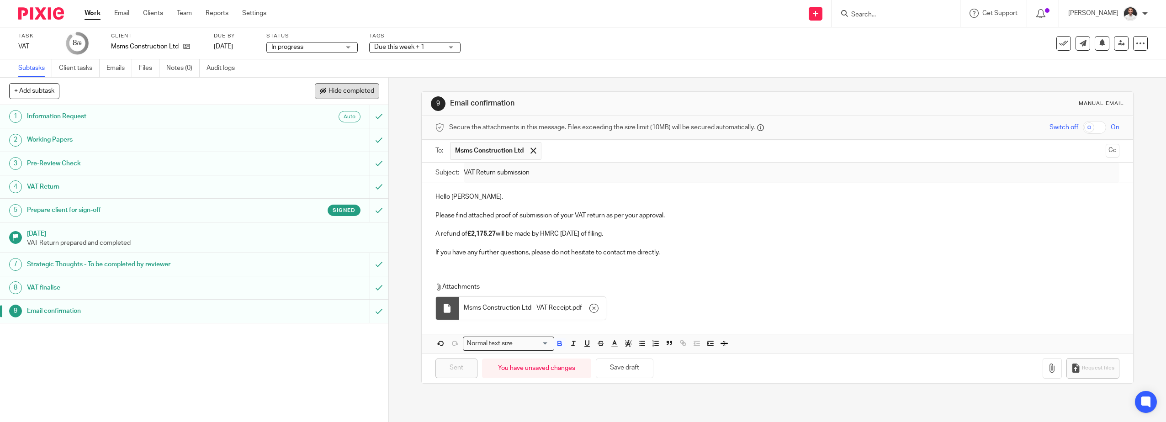
click at [349, 94] on span "Hide completed" at bounding box center [351, 91] width 46 height 7
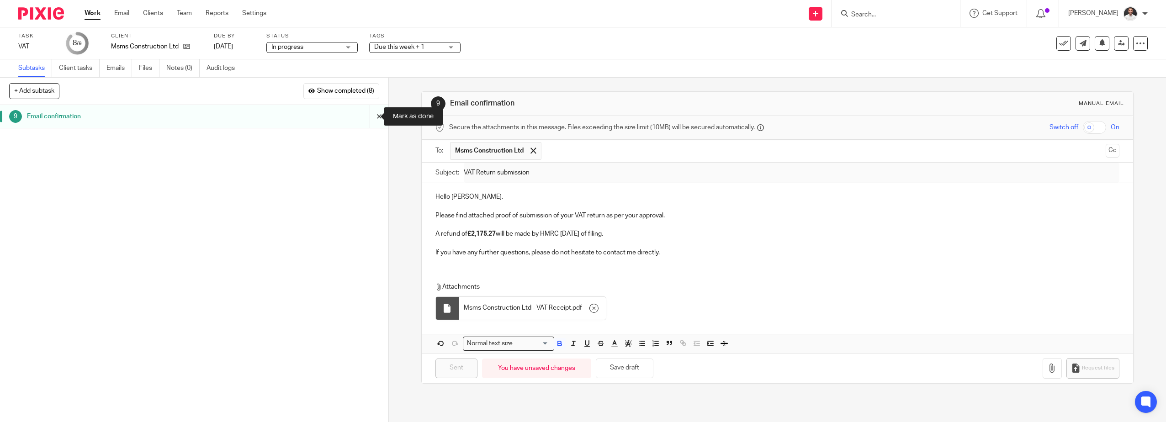
click at [369, 117] on input "submit" at bounding box center [194, 116] width 388 height 23
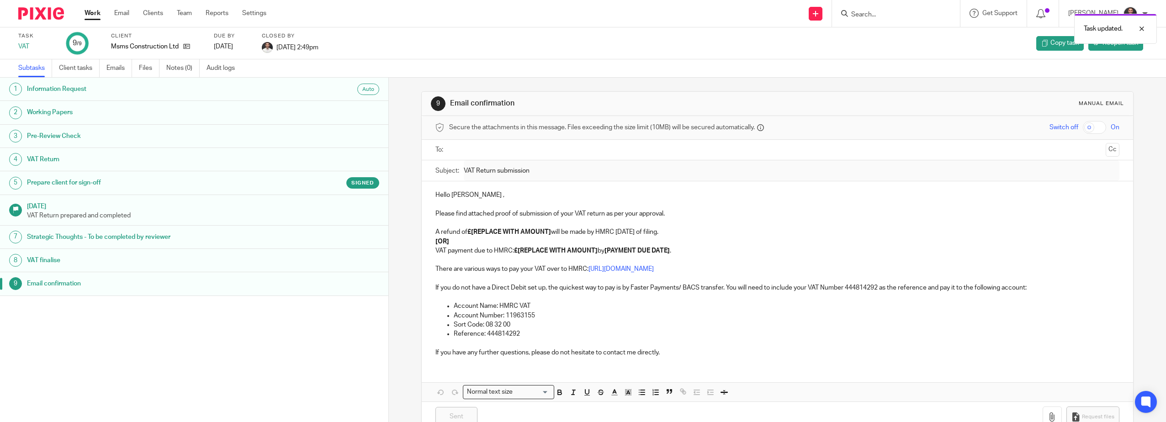
click at [36, 10] on img at bounding box center [41, 13] width 46 height 12
